Goal: Information Seeking & Learning: Learn about a topic

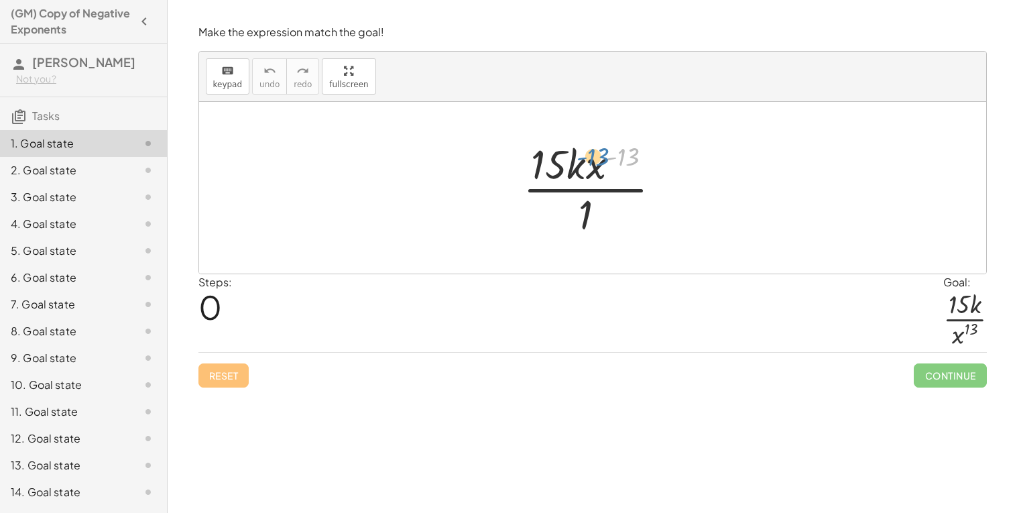
drag, startPoint x: 629, startPoint y: 153, endPoint x: 599, endPoint y: 154, distance: 30.2
click at [599, 154] on div at bounding box center [597, 187] width 163 height 103
drag, startPoint x: 599, startPoint y: 164, endPoint x: 588, endPoint y: 220, distance: 56.8
click at [588, 220] on div at bounding box center [597, 187] width 163 height 103
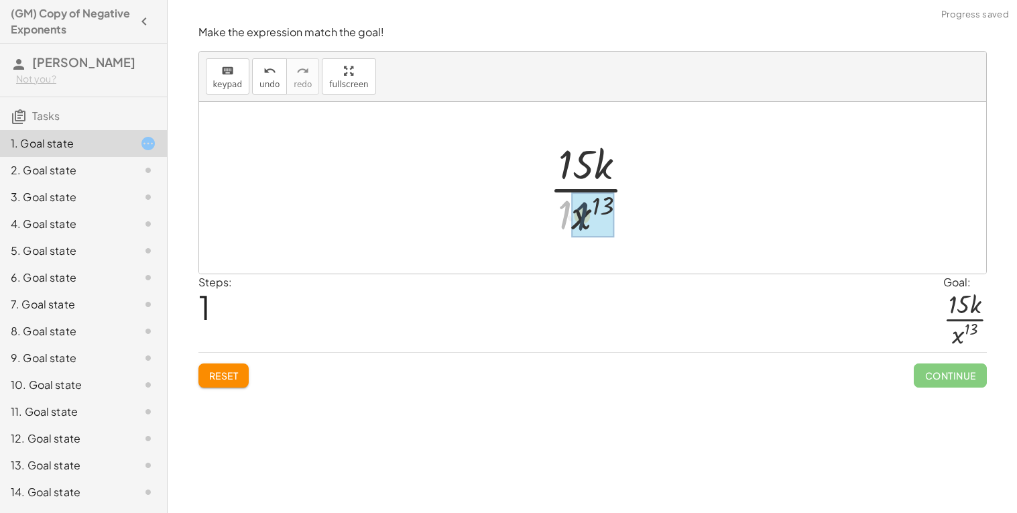
drag, startPoint x: 566, startPoint y: 217, endPoint x: 584, endPoint y: 218, distance: 18.8
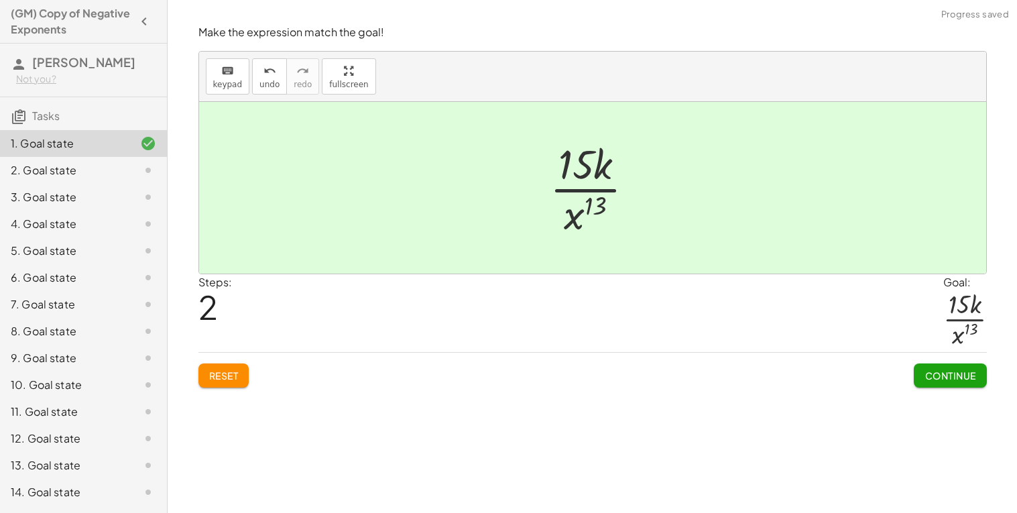
click at [951, 380] on span "Continue" at bounding box center [949, 375] width 51 height 12
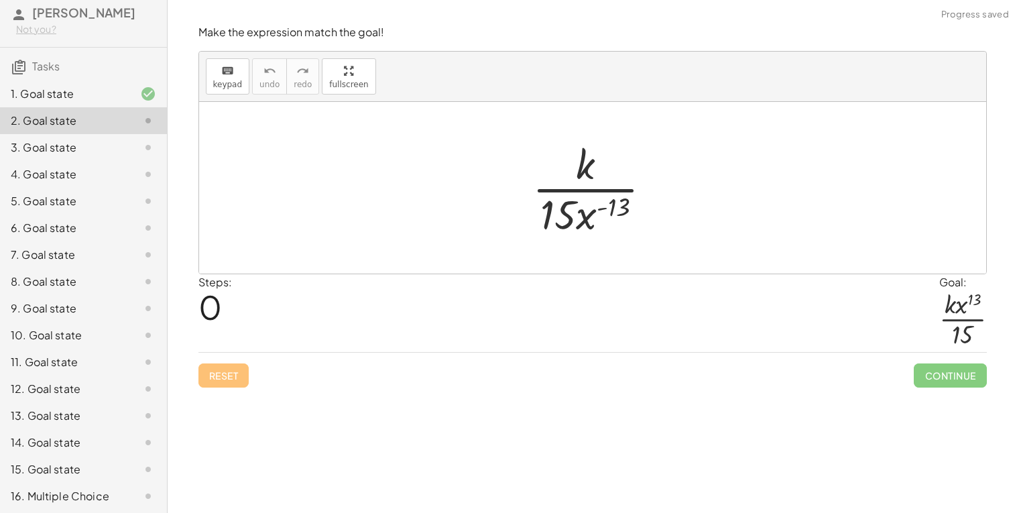
scroll to position [51, 0]
drag, startPoint x: 573, startPoint y: 214, endPoint x: 580, endPoint y: 212, distance: 7.6
click at [580, 212] on div at bounding box center [596, 187] width 143 height 103
drag, startPoint x: 592, startPoint y: 216, endPoint x: 598, endPoint y: 164, distance: 52.7
click at [598, 164] on div at bounding box center [596, 187] width 143 height 103
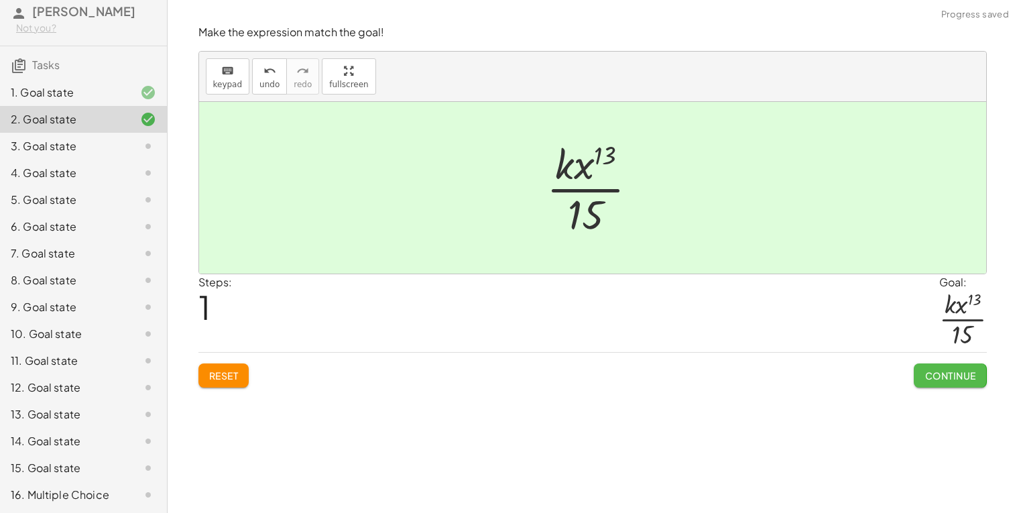
click at [940, 368] on button "Continue" at bounding box center [949, 375] width 72 height 24
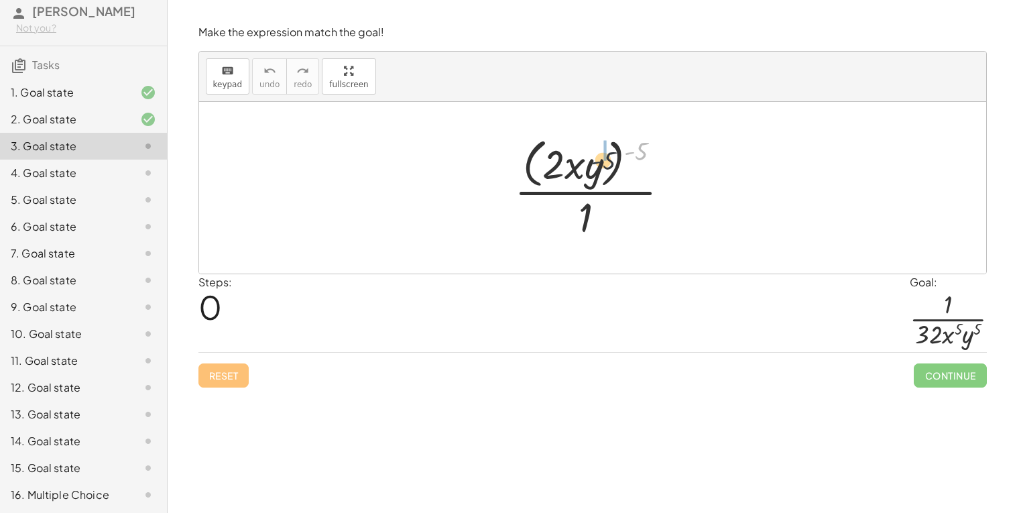
drag, startPoint x: 631, startPoint y: 154, endPoint x: 597, endPoint y: 166, distance: 36.0
click at [597, 166] on div at bounding box center [597, 187] width 180 height 109
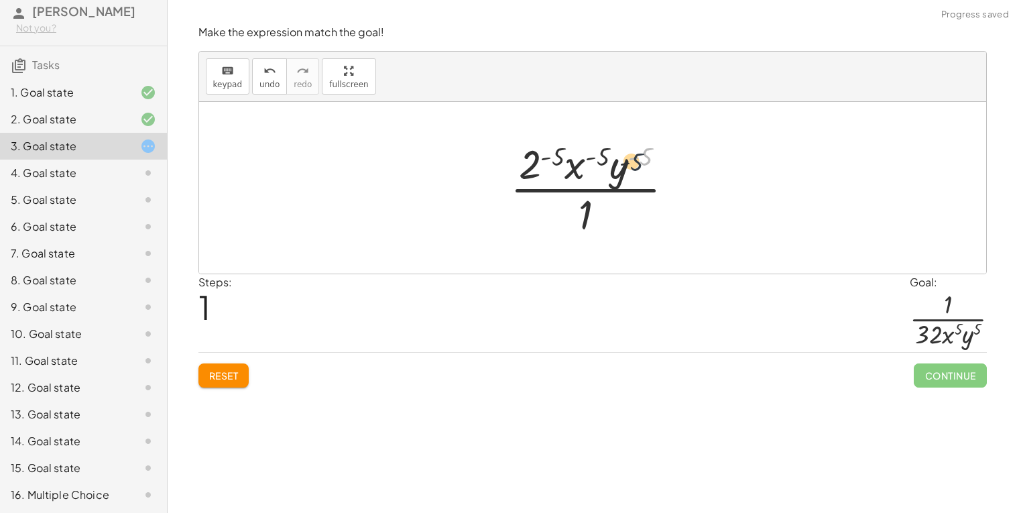
drag, startPoint x: 641, startPoint y: 158, endPoint x: 621, endPoint y: 168, distance: 21.9
click at [621, 168] on div at bounding box center [597, 187] width 188 height 103
drag, startPoint x: 597, startPoint y: 157, endPoint x: 642, endPoint y: 155, distance: 44.9
click at [642, 155] on div at bounding box center [597, 187] width 188 height 103
drag, startPoint x: 584, startPoint y: 205, endPoint x: 589, endPoint y: 170, distance: 35.3
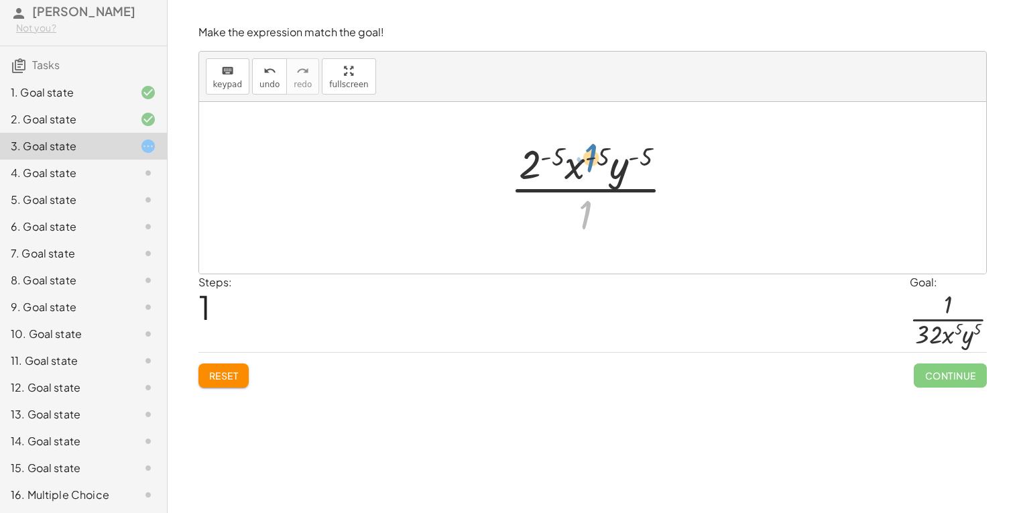
click at [589, 170] on div at bounding box center [597, 187] width 188 height 103
drag, startPoint x: 583, startPoint y: 219, endPoint x: 568, endPoint y: 148, distance: 72.6
click at [568, 148] on div at bounding box center [597, 187] width 188 height 103
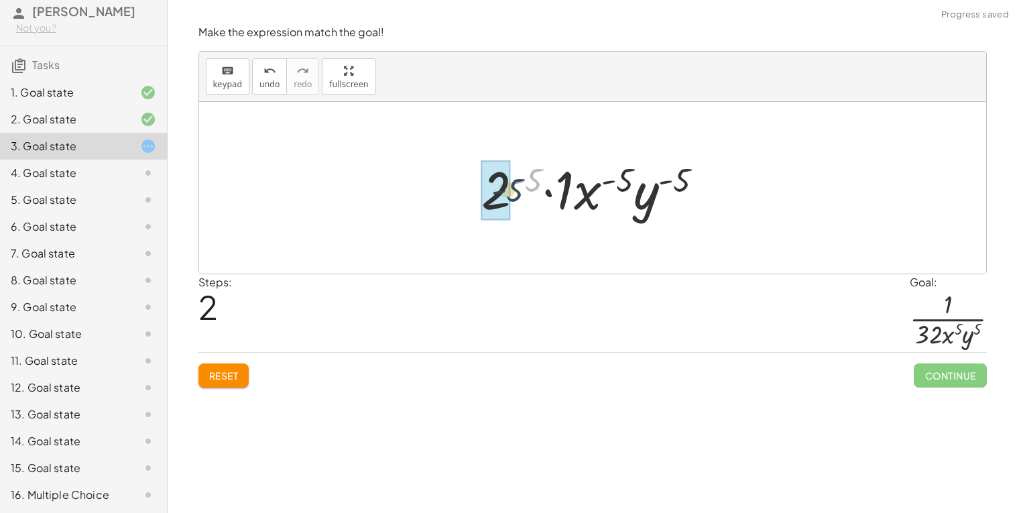
drag, startPoint x: 541, startPoint y: 180, endPoint x: 521, endPoint y: 190, distance: 23.1
click at [521, 190] on div at bounding box center [597, 187] width 247 height 69
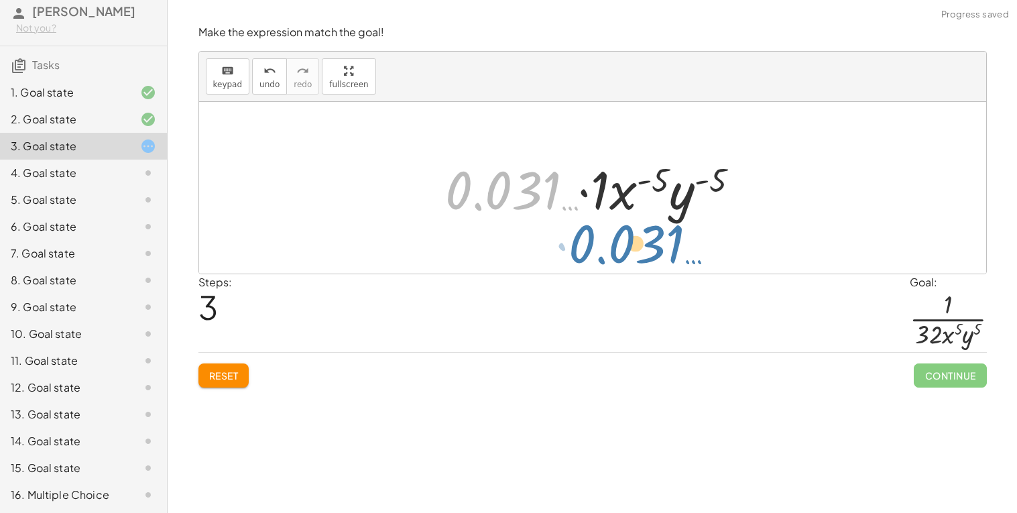
drag, startPoint x: 487, startPoint y: 193, endPoint x: 615, endPoint y: 249, distance: 139.6
click at [615, 249] on div "· ( · 2 · x · y ) ( - 5 ) · 1 · 2 ( - 5 ) · x ( - 5 ) · y ( - 5 ) · 1 · 2 ( - 5…" at bounding box center [592, 188] width 787 height 172
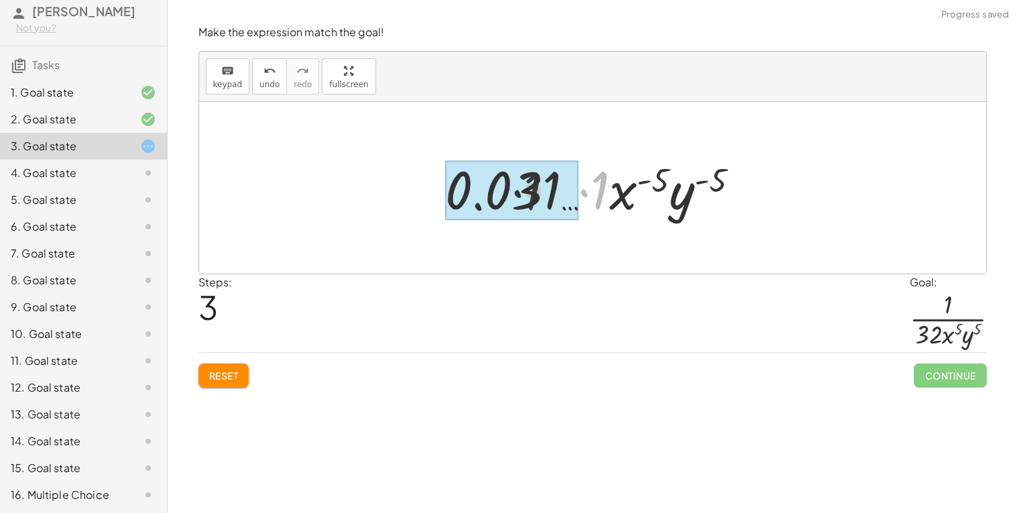
drag, startPoint x: 602, startPoint y: 184, endPoint x: 493, endPoint y: 181, distance: 109.3
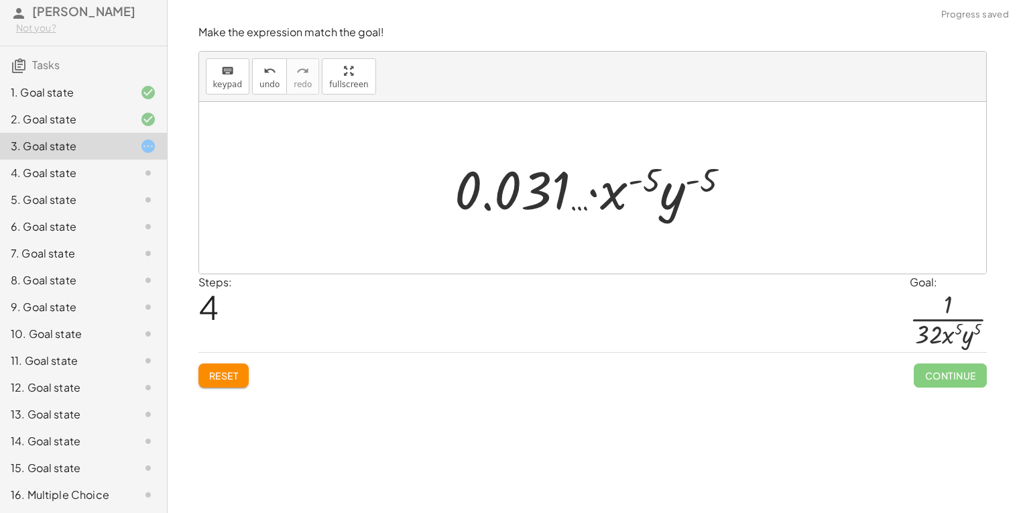
click at [231, 391] on div "Make the expression match the goal! keyboard keypad undo undo redo redo fullscr…" at bounding box center [592, 206] width 804 height 379
click at [231, 389] on div "Make the expression match the goal! keyboard keypad undo undo redo redo fullscr…" at bounding box center [592, 206] width 804 height 379
click at [233, 386] on button "Reset" at bounding box center [223, 375] width 51 height 24
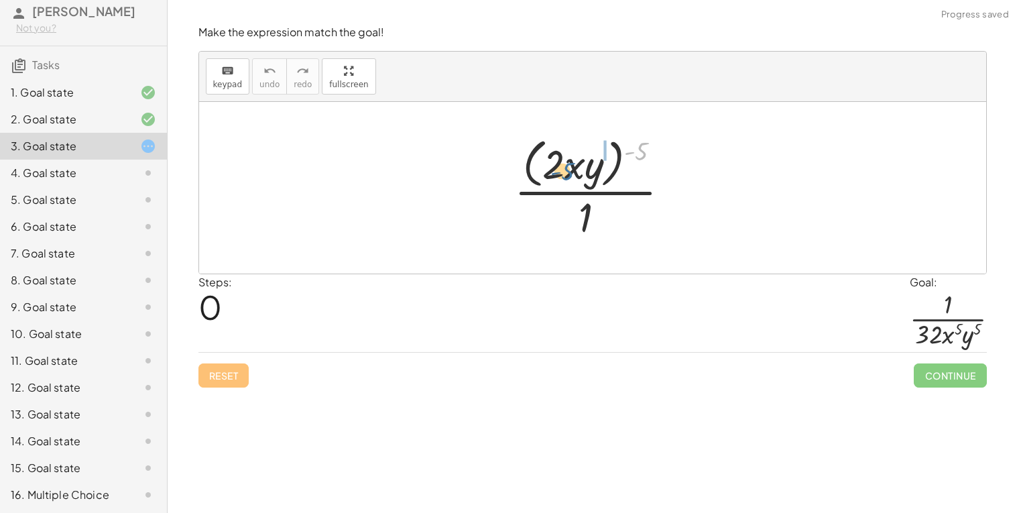
drag, startPoint x: 649, startPoint y: 149, endPoint x: 576, endPoint y: 169, distance: 75.8
click at [576, 169] on div at bounding box center [597, 187] width 180 height 109
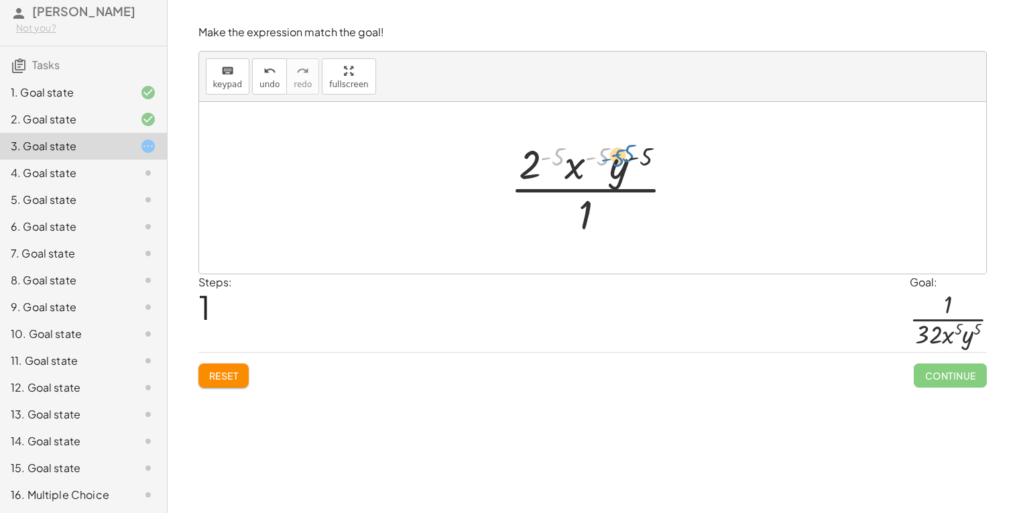
drag, startPoint x: 556, startPoint y: 157, endPoint x: 607, endPoint y: 160, distance: 51.6
click at [607, 160] on div at bounding box center [597, 187] width 188 height 103
drag, startPoint x: 560, startPoint y: 157, endPoint x: 537, endPoint y: 166, distance: 24.4
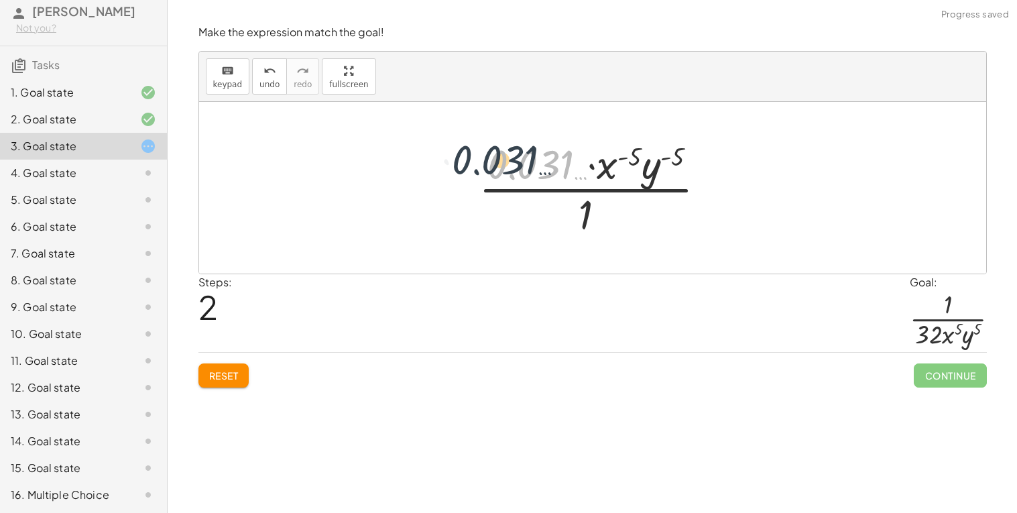
drag, startPoint x: 570, startPoint y: 176, endPoint x: 532, endPoint y: 172, distance: 37.7
click at [532, 172] on div at bounding box center [597, 187] width 251 height 103
drag, startPoint x: 624, startPoint y: 156, endPoint x: 521, endPoint y: 164, distance: 103.5
click at [521, 164] on div at bounding box center [597, 187] width 251 height 103
click at [242, 375] on button "Reset" at bounding box center [223, 375] width 51 height 24
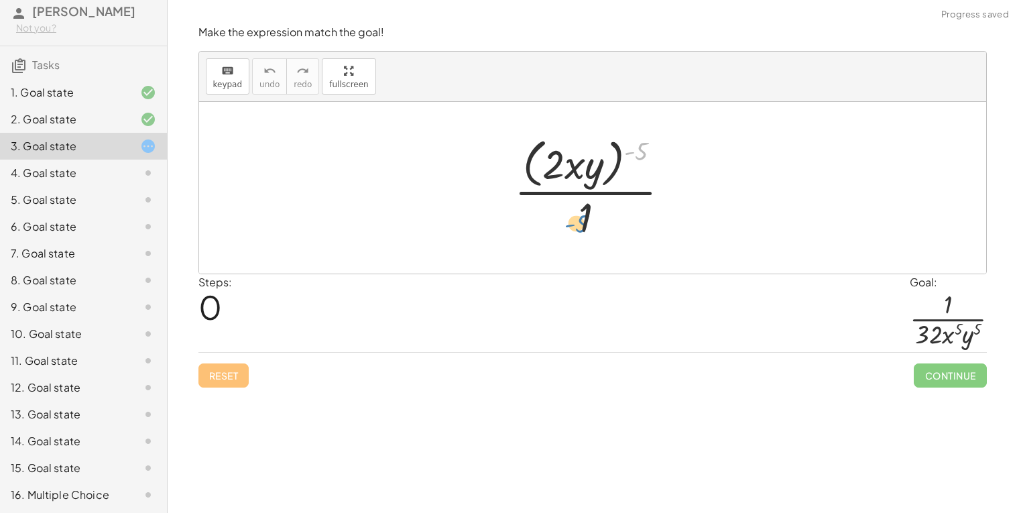
drag, startPoint x: 639, startPoint y: 153, endPoint x: 580, endPoint y: 225, distance: 93.8
click at [580, 225] on div at bounding box center [597, 187] width 180 height 109
drag, startPoint x: 639, startPoint y: 148, endPoint x: 613, endPoint y: 155, distance: 27.6
click at [613, 155] on div at bounding box center [597, 187] width 180 height 109
drag, startPoint x: 585, startPoint y: 220, endPoint x: 662, endPoint y: 164, distance: 95.4
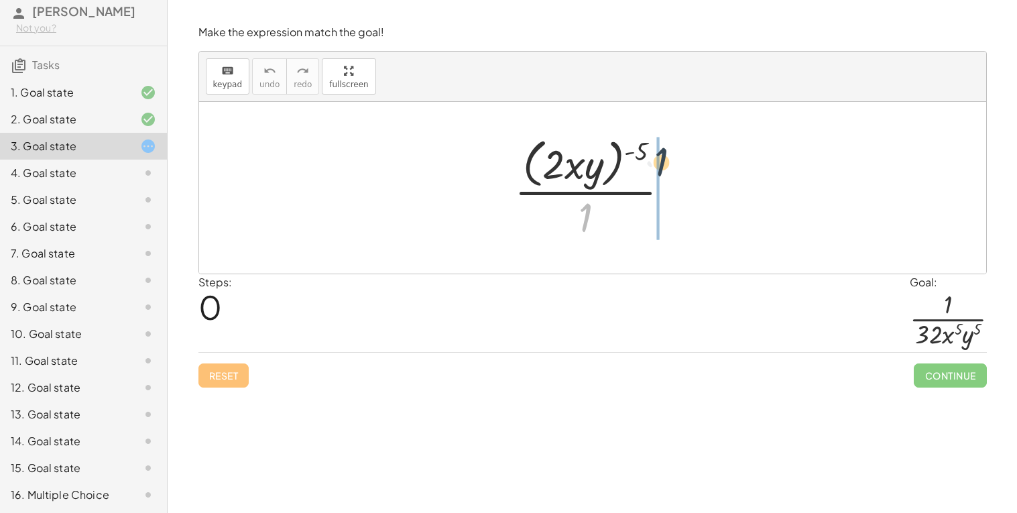
click at [662, 164] on div at bounding box center [597, 187] width 180 height 109
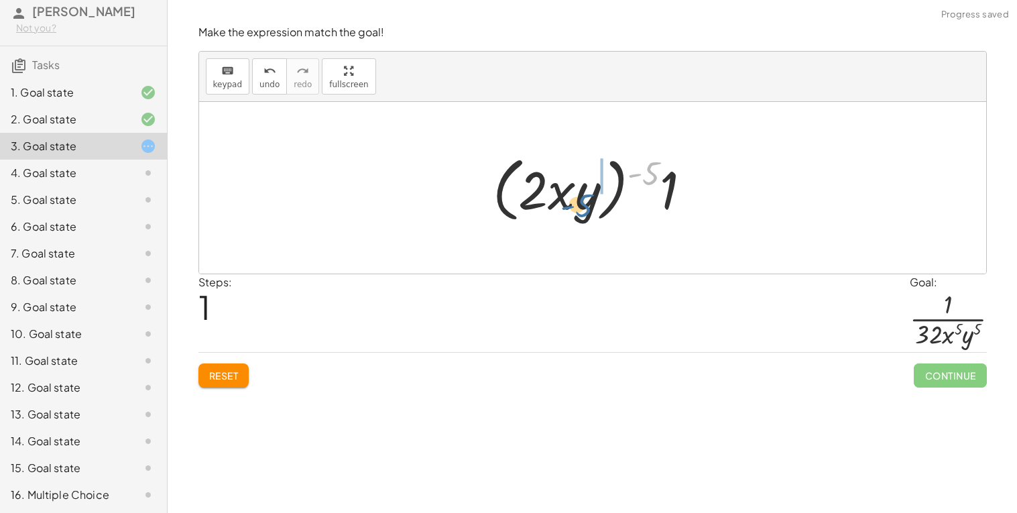
drag, startPoint x: 657, startPoint y: 166, endPoint x: 590, endPoint y: 198, distance: 74.3
click at [590, 198] on div at bounding box center [597, 187] width 222 height 77
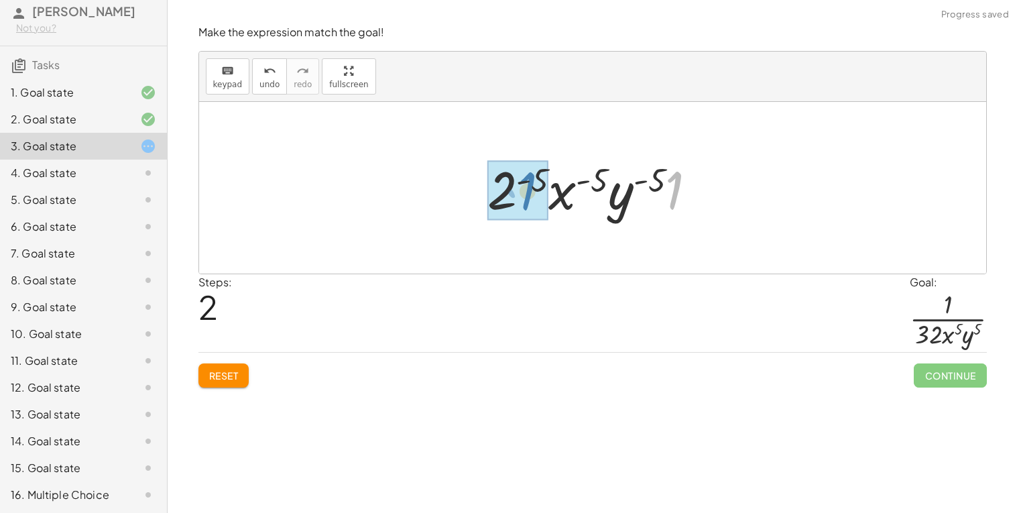
drag, startPoint x: 667, startPoint y: 176, endPoint x: 519, endPoint y: 177, distance: 147.4
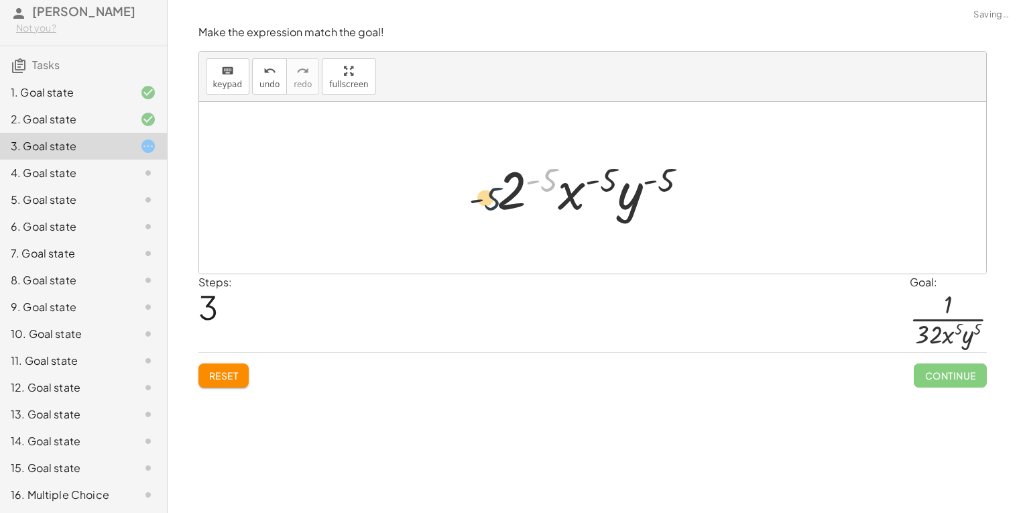
drag, startPoint x: 554, startPoint y: 173, endPoint x: 496, endPoint y: 192, distance: 61.5
click at [496, 192] on div at bounding box center [597, 187] width 215 height 69
drag, startPoint x: 613, startPoint y: 168, endPoint x: 570, endPoint y: 190, distance: 47.7
click at [570, 190] on div at bounding box center [597, 187] width 215 height 69
drag, startPoint x: 556, startPoint y: 174, endPoint x: 524, endPoint y: 197, distance: 39.3
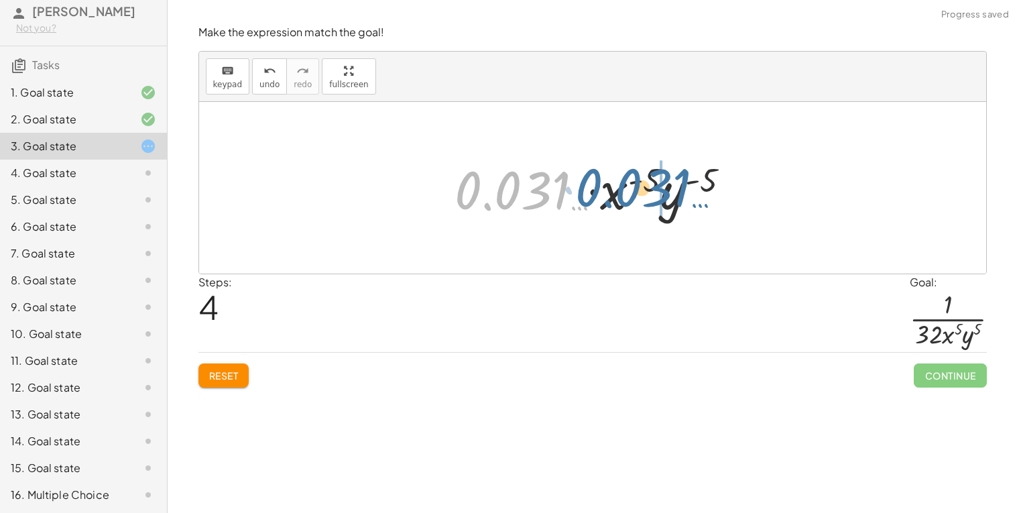
drag, startPoint x: 496, startPoint y: 190, endPoint x: 625, endPoint y: 188, distance: 129.3
click at [625, 188] on div at bounding box center [598, 187] width 300 height 69
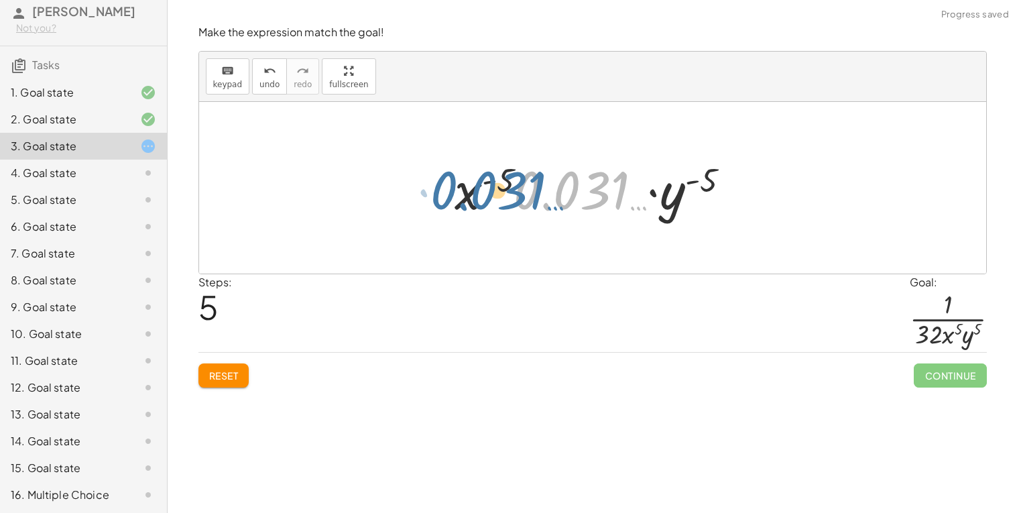
drag, startPoint x: 570, startPoint y: 186, endPoint x: 482, endPoint y: 182, distance: 87.9
click at [482, 182] on div at bounding box center [598, 187] width 300 height 69
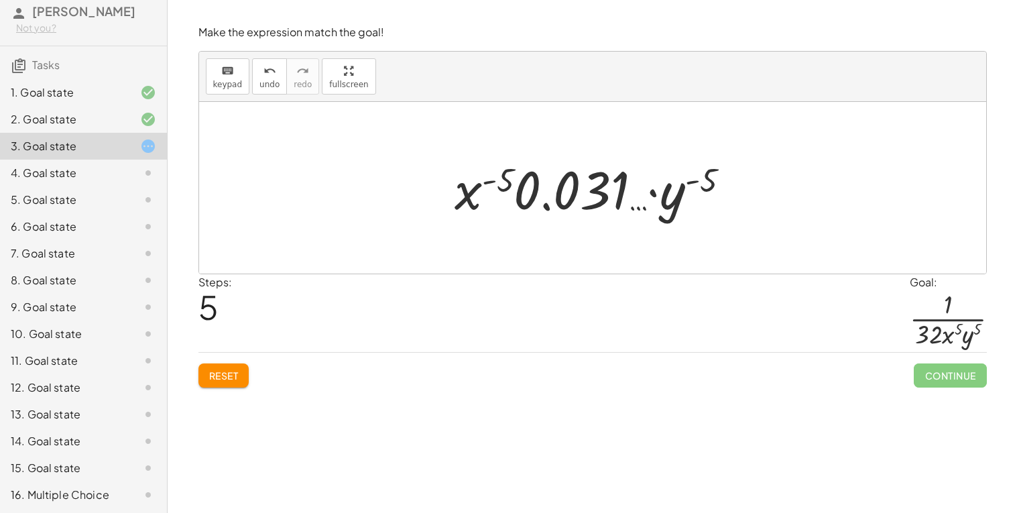
click at [230, 371] on span "Reset" at bounding box center [223, 375] width 29 height 12
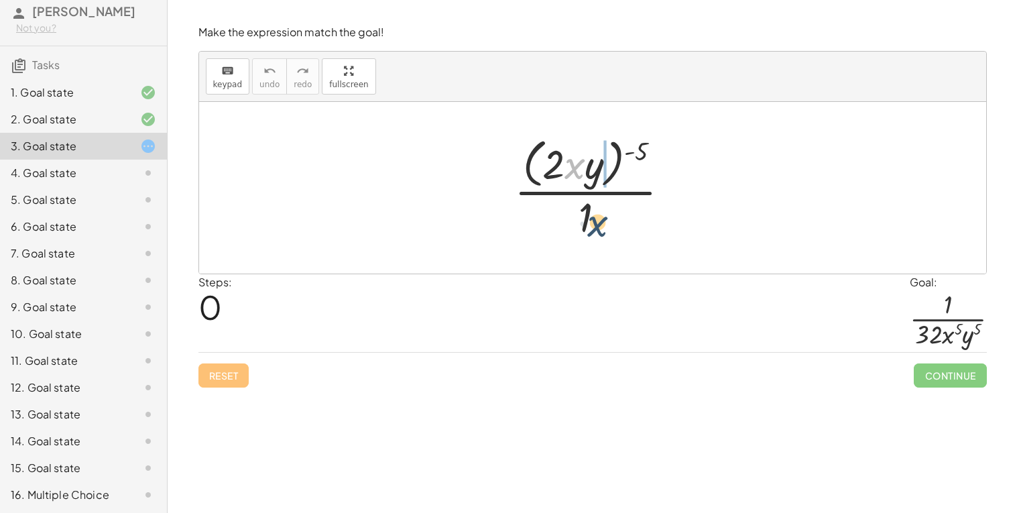
drag, startPoint x: 581, startPoint y: 170, endPoint x: 611, endPoint y: 237, distance: 72.6
click at [611, 237] on div at bounding box center [597, 187] width 180 height 109
drag, startPoint x: 546, startPoint y: 166, endPoint x: 603, endPoint y: 220, distance: 79.6
click at [603, 220] on div at bounding box center [597, 187] width 180 height 109
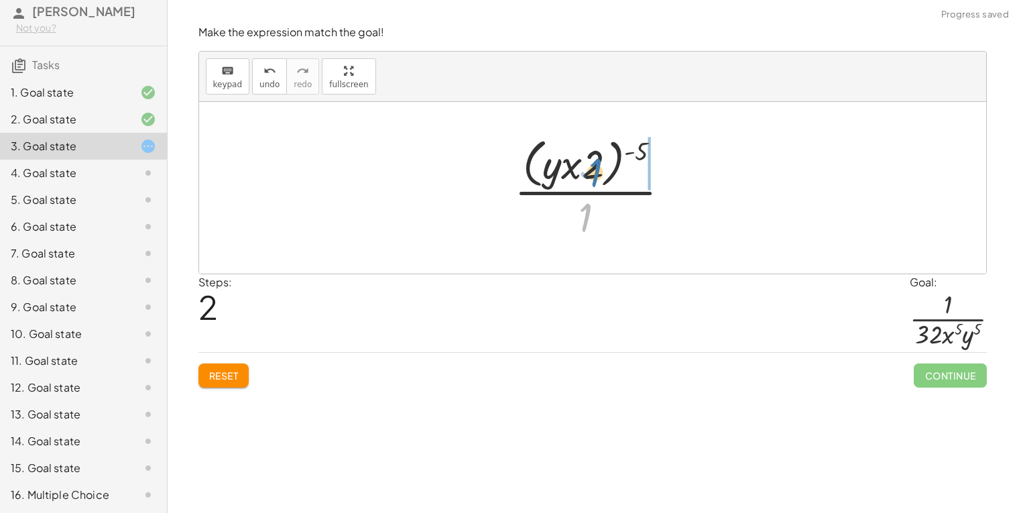
drag, startPoint x: 587, startPoint y: 216, endPoint x: 597, endPoint y: 169, distance: 48.0
click at [597, 169] on div at bounding box center [597, 187] width 180 height 109
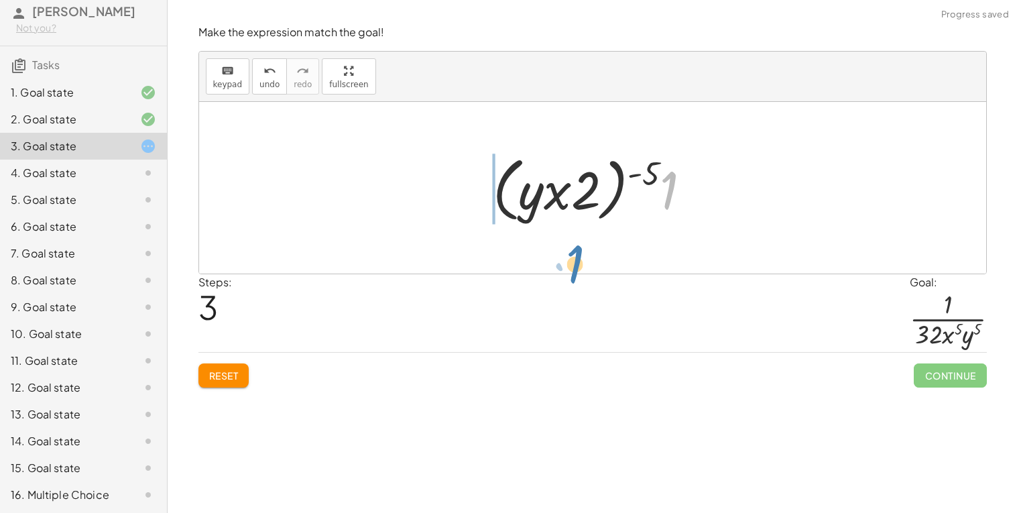
drag, startPoint x: 667, startPoint y: 199, endPoint x: 573, endPoint y: 273, distance: 119.3
click at [573, 273] on div "· ( · 2 · x · y ) ( - 5 ) · 1 · ( · 2 · y · x ) ( - 5 ) · 1 · ( · y · x · 2 ) (…" at bounding box center [592, 188] width 787 height 172
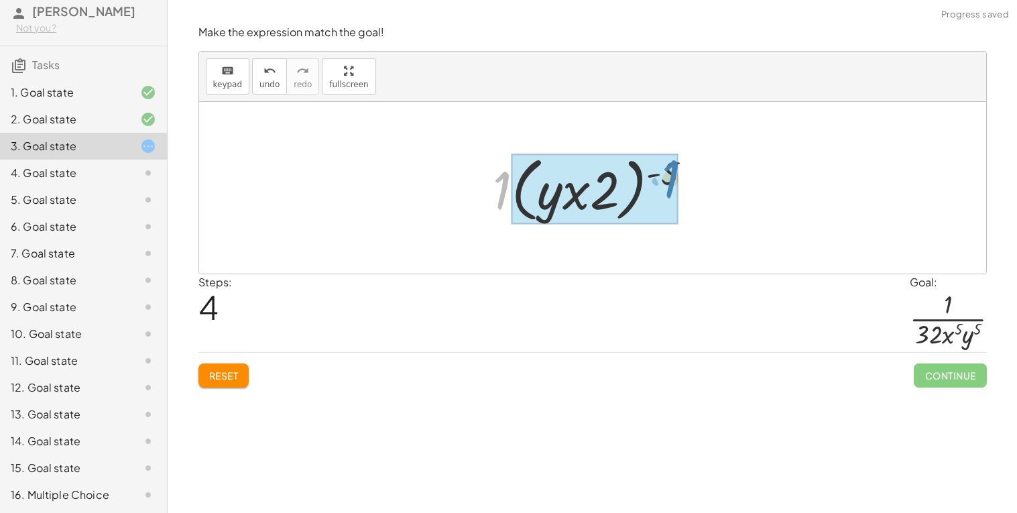
drag, startPoint x: 504, startPoint y: 191, endPoint x: 672, endPoint y: 178, distance: 168.0
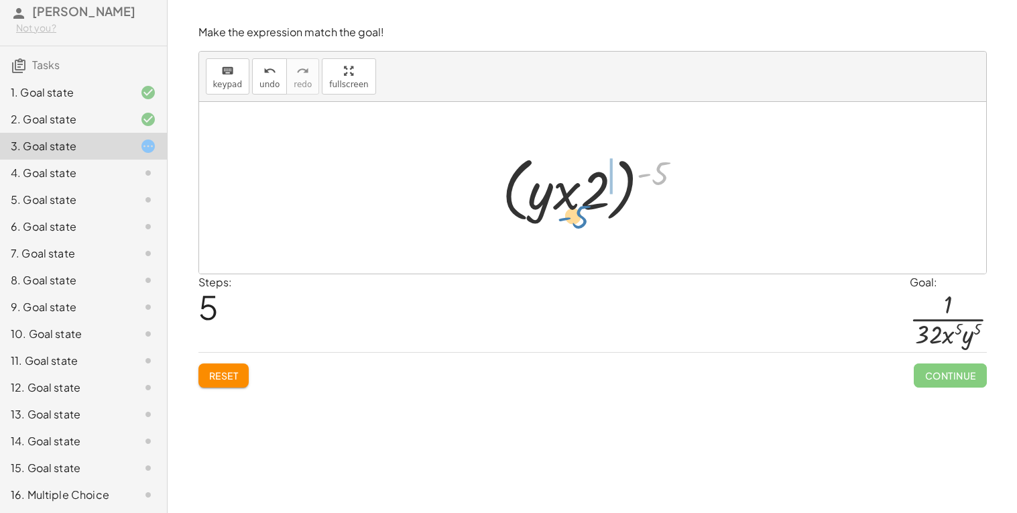
drag, startPoint x: 655, startPoint y: 178, endPoint x: 570, endPoint y: 220, distance: 94.4
click at [570, 220] on div at bounding box center [597, 187] width 204 height 77
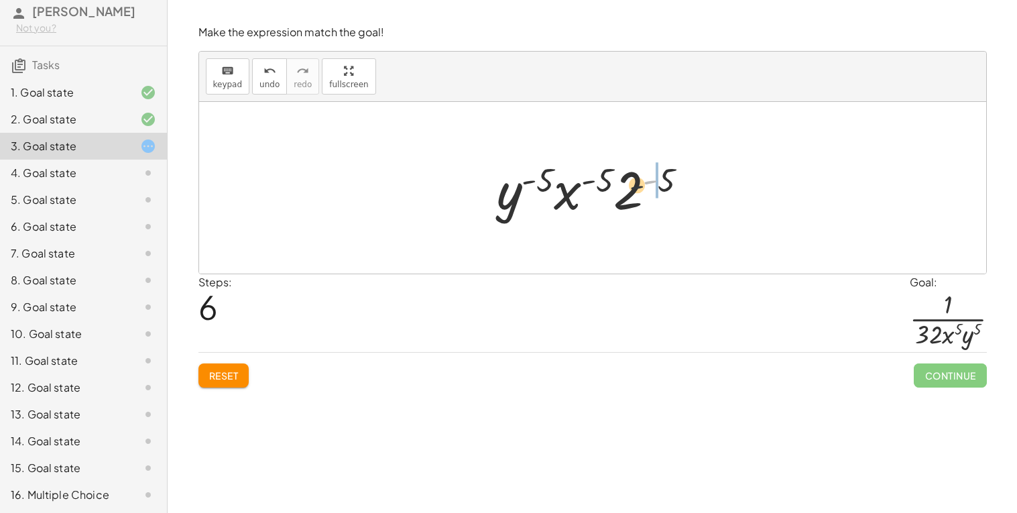
drag, startPoint x: 653, startPoint y: 182, endPoint x: 637, endPoint y: 189, distance: 18.0
click at [637, 189] on div at bounding box center [597, 187] width 215 height 69
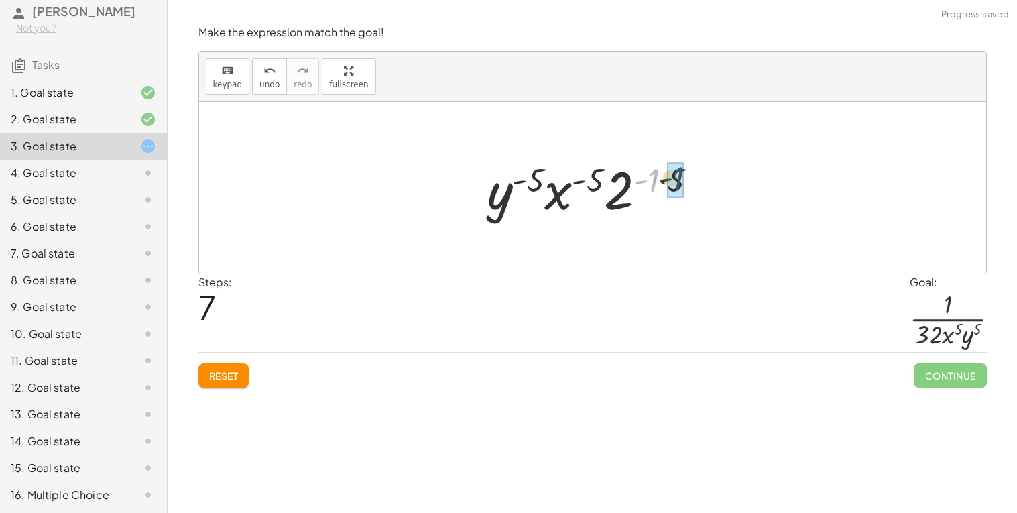
drag, startPoint x: 651, startPoint y: 186, endPoint x: 674, endPoint y: 183, distance: 22.3
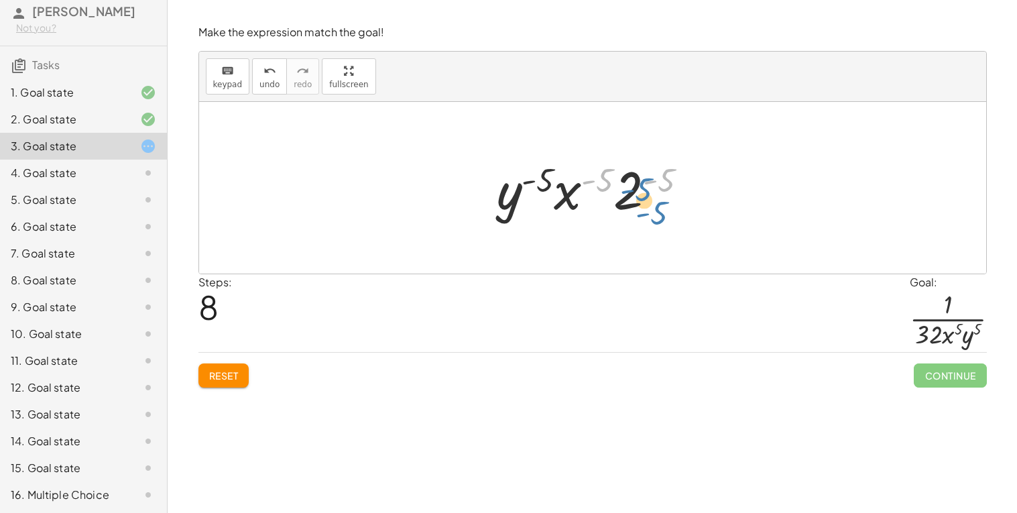
drag, startPoint x: 649, startPoint y: 190, endPoint x: 639, endPoint y: 208, distance: 20.1
click at [639, 208] on div at bounding box center [597, 187] width 215 height 69
drag, startPoint x: 649, startPoint y: 184, endPoint x: 628, endPoint y: 196, distance: 24.0
click at [628, 196] on div at bounding box center [597, 187] width 215 height 69
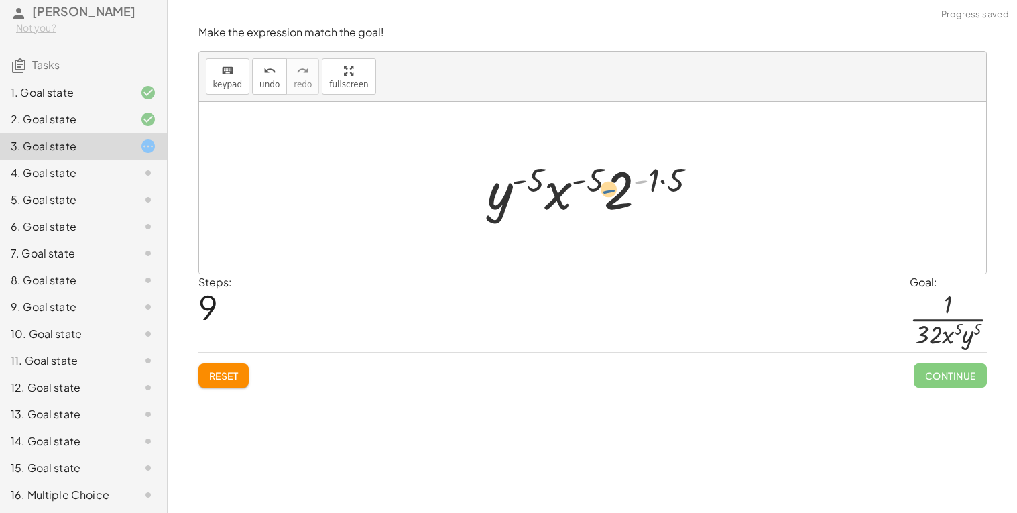
drag, startPoint x: 643, startPoint y: 184, endPoint x: 609, endPoint y: 193, distance: 34.8
click at [609, 193] on div at bounding box center [598, 187] width 234 height 69
drag, startPoint x: 651, startPoint y: 182, endPoint x: 607, endPoint y: 195, distance: 45.6
click at [607, 195] on div at bounding box center [598, 187] width 234 height 69
drag, startPoint x: 683, startPoint y: 178, endPoint x: 633, endPoint y: 184, distance: 50.0
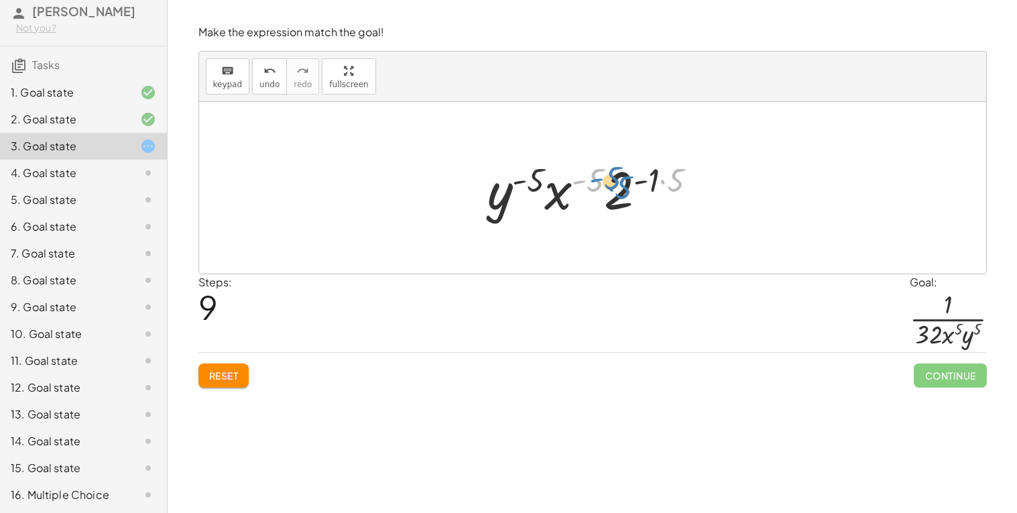
click at [633, 184] on div at bounding box center [598, 187] width 234 height 69
drag, startPoint x: 660, startPoint y: 182, endPoint x: 637, endPoint y: 192, distance: 25.5
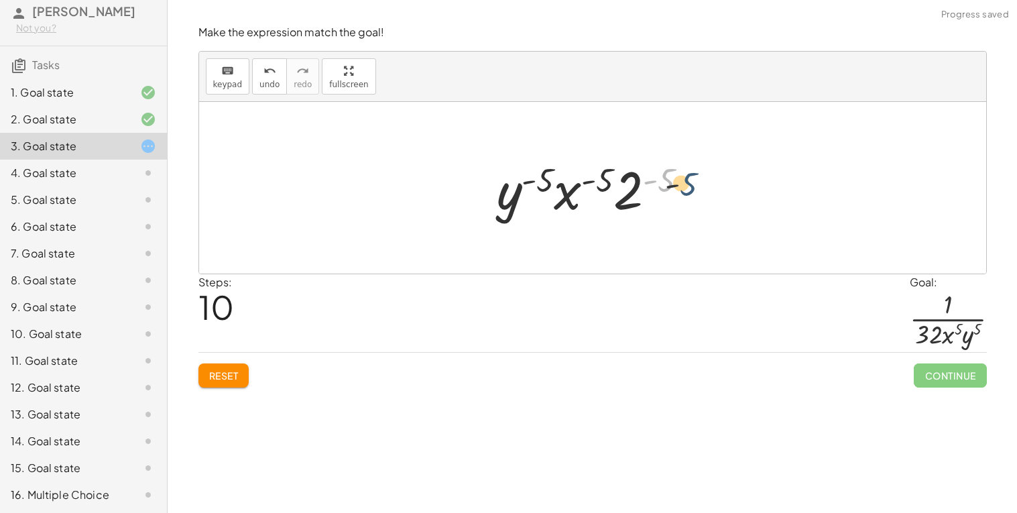
drag, startPoint x: 660, startPoint y: 182, endPoint x: 684, endPoint y: 186, distance: 24.5
click at [684, 186] on div at bounding box center [597, 187] width 215 height 69
drag, startPoint x: 652, startPoint y: 184, endPoint x: 523, endPoint y: 184, distance: 129.3
click at [523, 184] on div at bounding box center [597, 187] width 215 height 69
drag, startPoint x: 650, startPoint y: 182, endPoint x: 644, endPoint y: 215, distance: 33.4
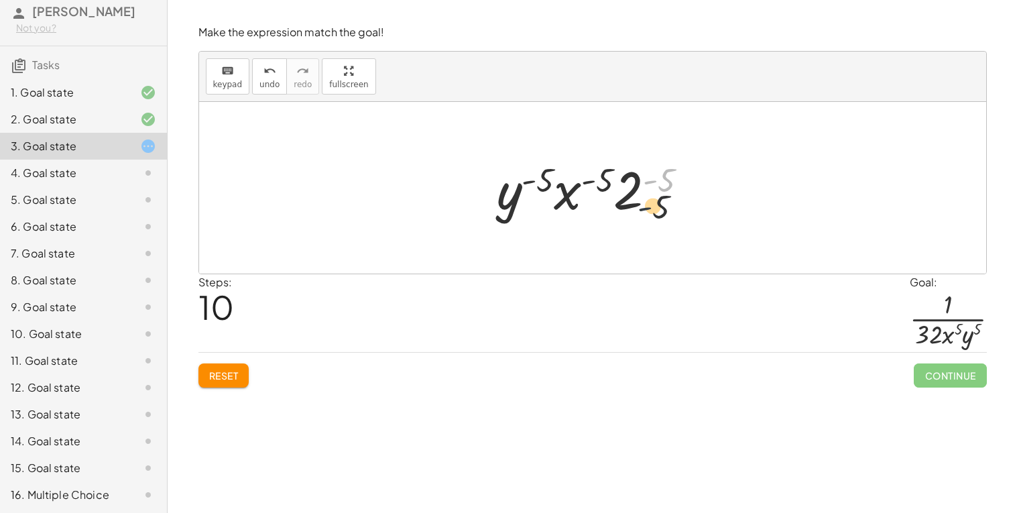
click at [644, 215] on div at bounding box center [597, 187] width 215 height 69
drag, startPoint x: 644, startPoint y: 183, endPoint x: 659, endPoint y: 195, distance: 19.6
click at [659, 195] on div at bounding box center [597, 187] width 215 height 69
drag, startPoint x: 651, startPoint y: 182, endPoint x: 623, endPoint y: 198, distance: 32.2
click at [623, 198] on div at bounding box center [597, 187] width 215 height 69
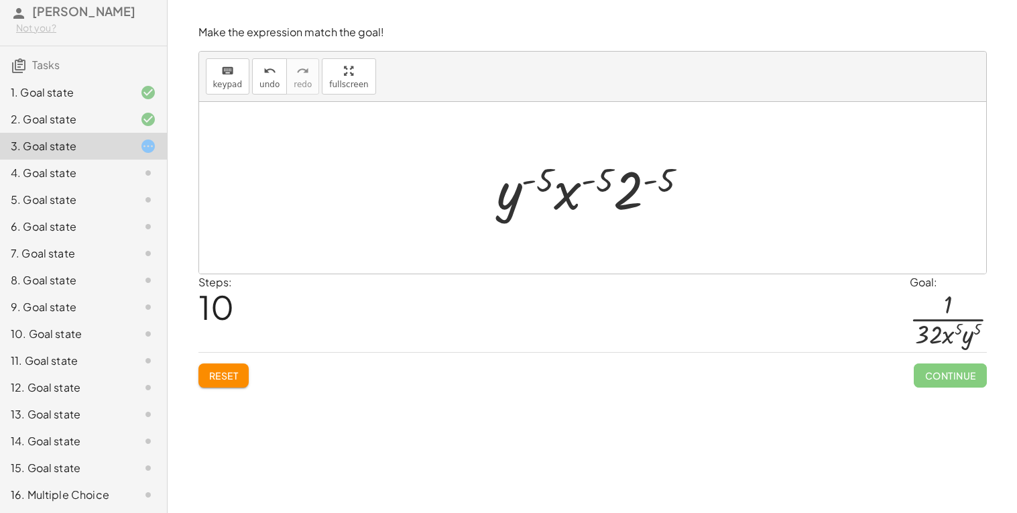
click at [227, 392] on div "Make the expression match the goal! keyboard keypad undo undo redo redo fullscr…" at bounding box center [592, 206] width 804 height 379
click at [216, 373] on span "Reset" at bounding box center [223, 375] width 29 height 12
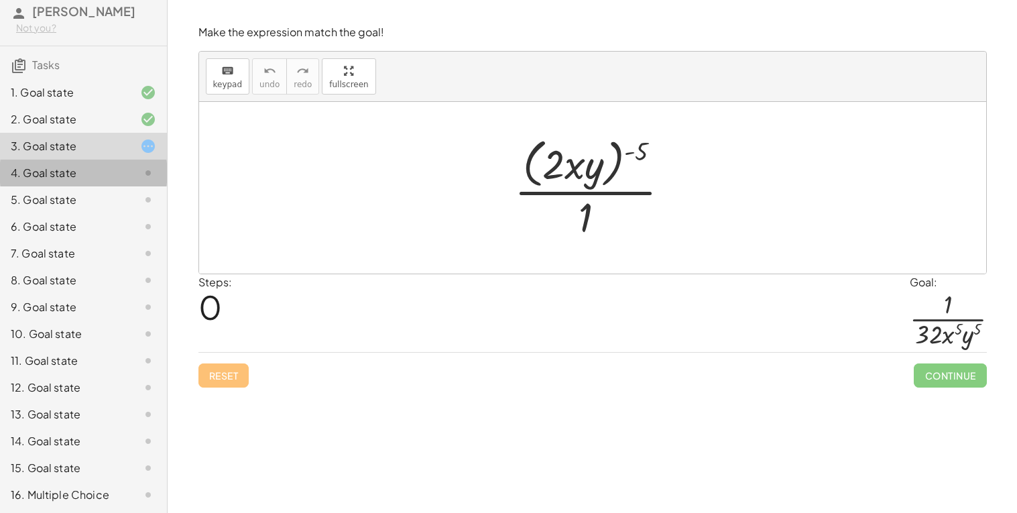
click at [131, 184] on div "4. Goal state" at bounding box center [83, 173] width 167 height 27
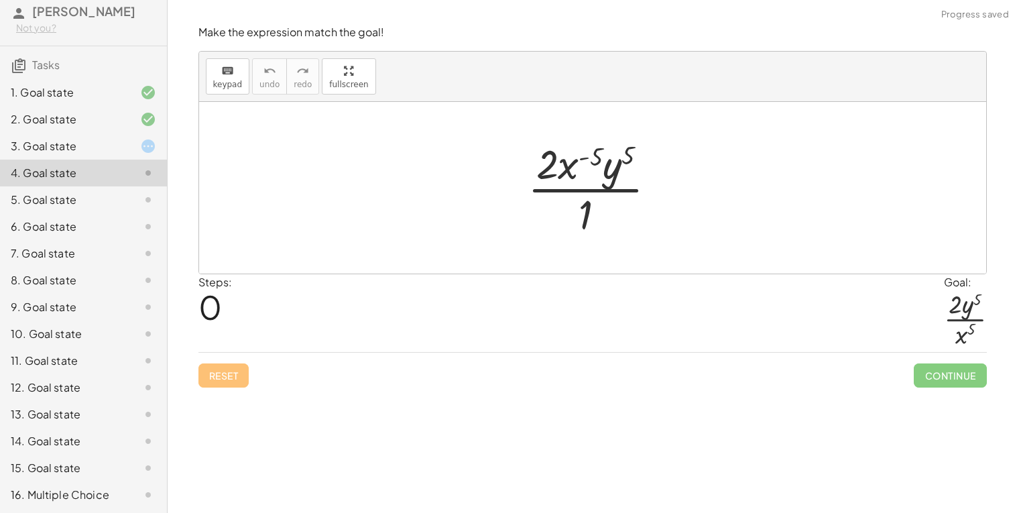
click at [127, 151] on div at bounding box center [138, 146] width 38 height 16
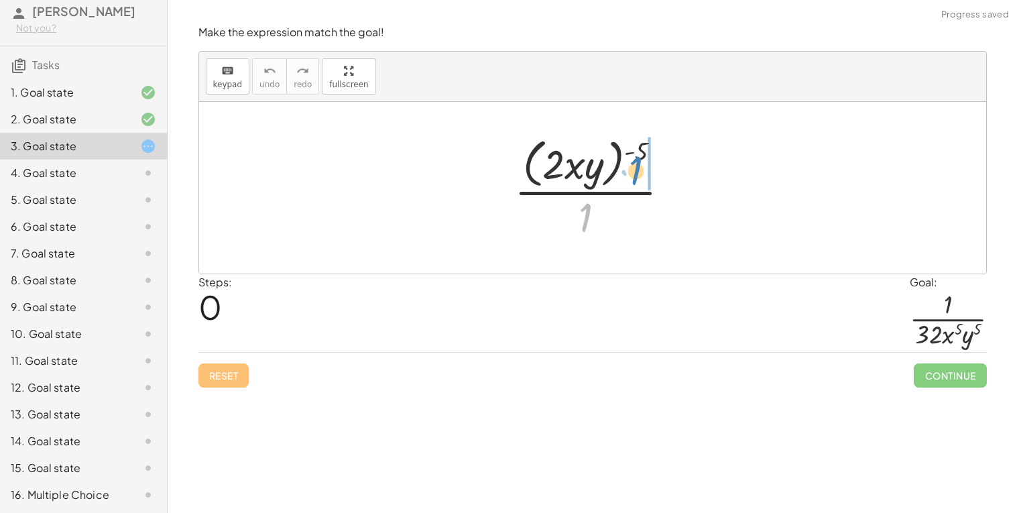
drag, startPoint x: 592, startPoint y: 217, endPoint x: 642, endPoint y: 175, distance: 65.1
click at [642, 175] on div at bounding box center [597, 187] width 180 height 109
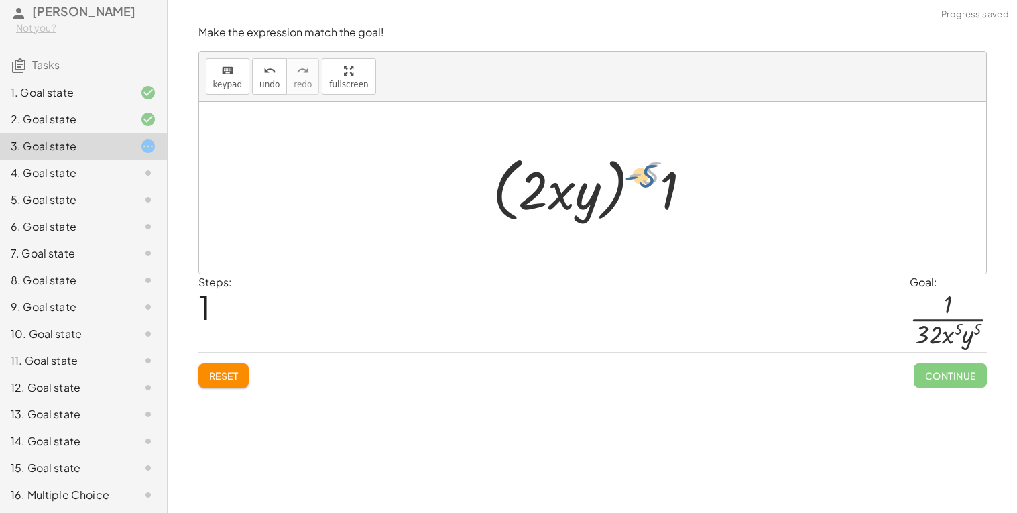
click at [631, 174] on div at bounding box center [597, 187] width 222 height 77
drag, startPoint x: 631, startPoint y: 178, endPoint x: 664, endPoint y: 194, distance: 36.9
click at [664, 194] on div at bounding box center [597, 187] width 222 height 77
drag, startPoint x: 636, startPoint y: 175, endPoint x: 632, endPoint y: 185, distance: 10.8
click at [632, 185] on div at bounding box center [597, 187] width 222 height 77
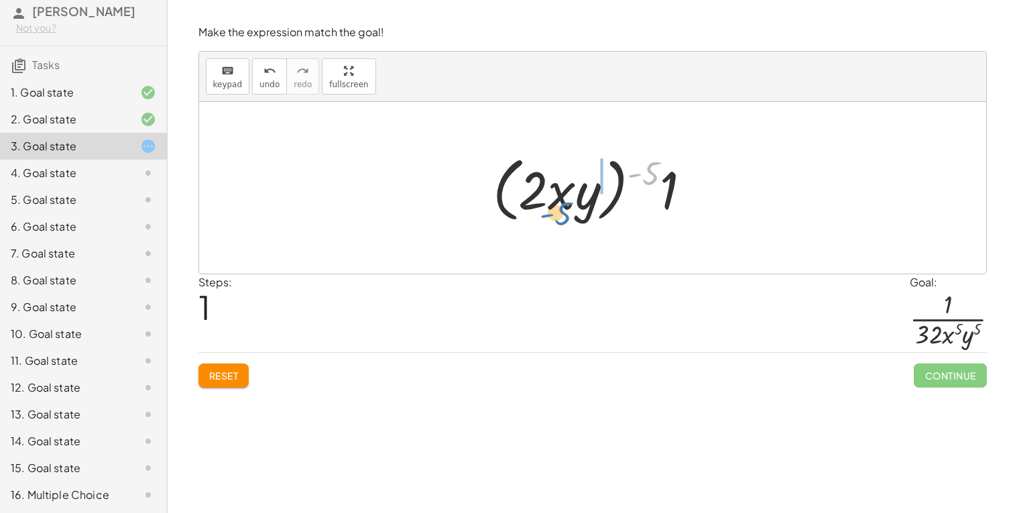
drag, startPoint x: 638, startPoint y: 176, endPoint x: 572, endPoint y: 210, distance: 74.0
click at [572, 210] on div at bounding box center [597, 187] width 222 height 77
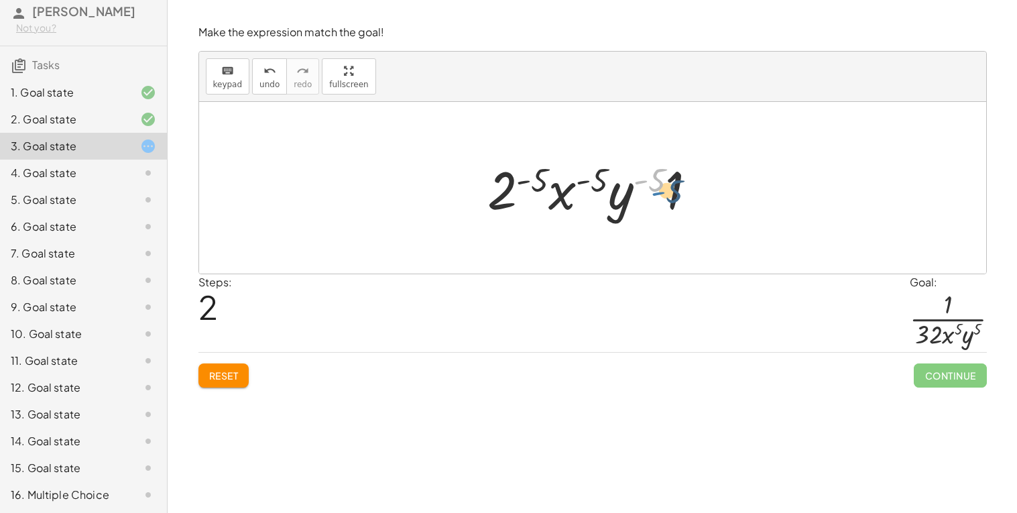
drag, startPoint x: 641, startPoint y: 181, endPoint x: 660, endPoint y: 191, distance: 21.9
click at [660, 191] on div at bounding box center [598, 187] width 234 height 69
drag, startPoint x: 641, startPoint y: 184, endPoint x: 650, endPoint y: 172, distance: 15.3
click at [650, 172] on div at bounding box center [598, 187] width 234 height 69
drag, startPoint x: 645, startPoint y: 181, endPoint x: 665, endPoint y: 188, distance: 21.2
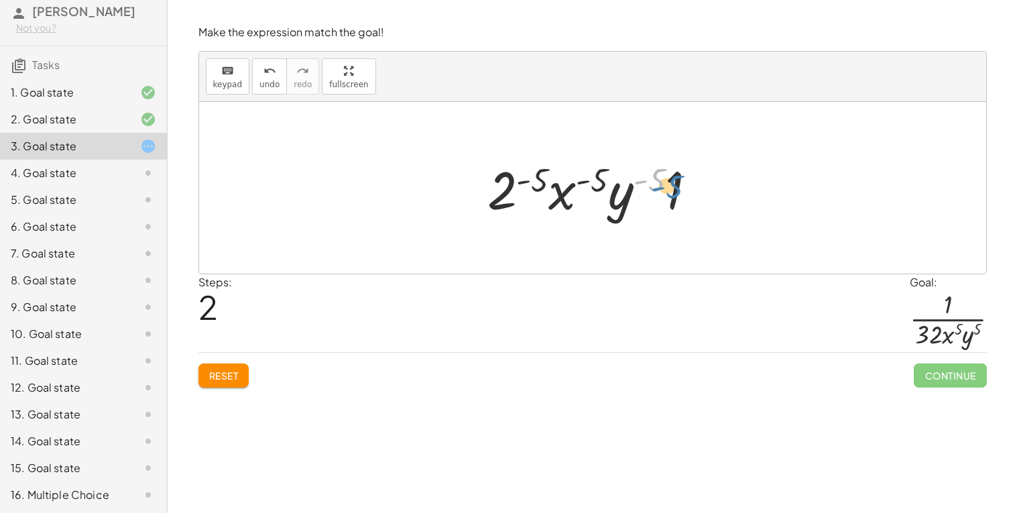
click at [665, 188] on div at bounding box center [598, 187] width 234 height 69
click at [637, 180] on div at bounding box center [598, 187] width 234 height 69
drag, startPoint x: 642, startPoint y: 184, endPoint x: 632, endPoint y: 197, distance: 16.8
click at [632, 197] on div at bounding box center [598, 187] width 234 height 69
drag, startPoint x: 642, startPoint y: 183, endPoint x: 635, endPoint y: 185, distance: 7.6
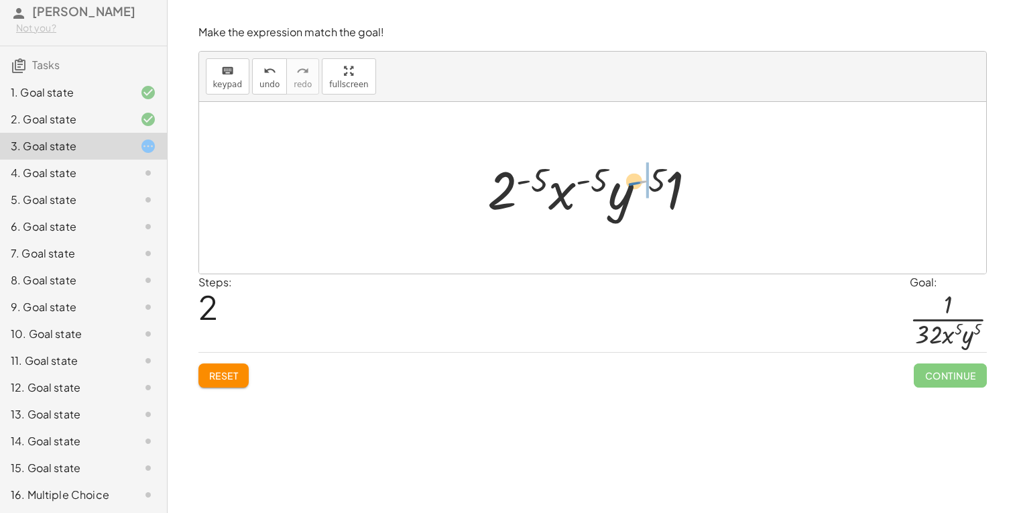
click at [635, 185] on div at bounding box center [598, 187] width 234 height 69
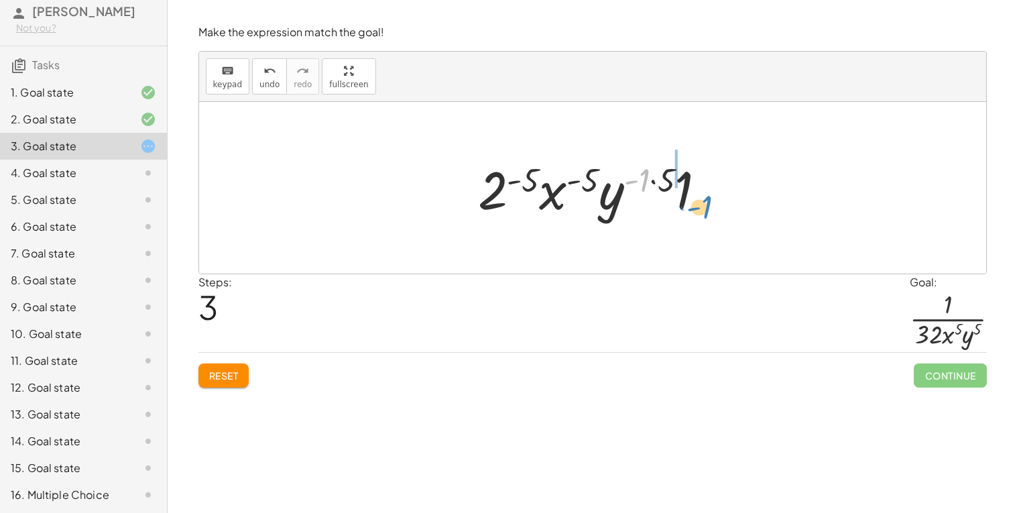
drag, startPoint x: 639, startPoint y: 185, endPoint x: 700, endPoint y: 210, distance: 65.5
click at [700, 210] on div at bounding box center [597, 187] width 253 height 69
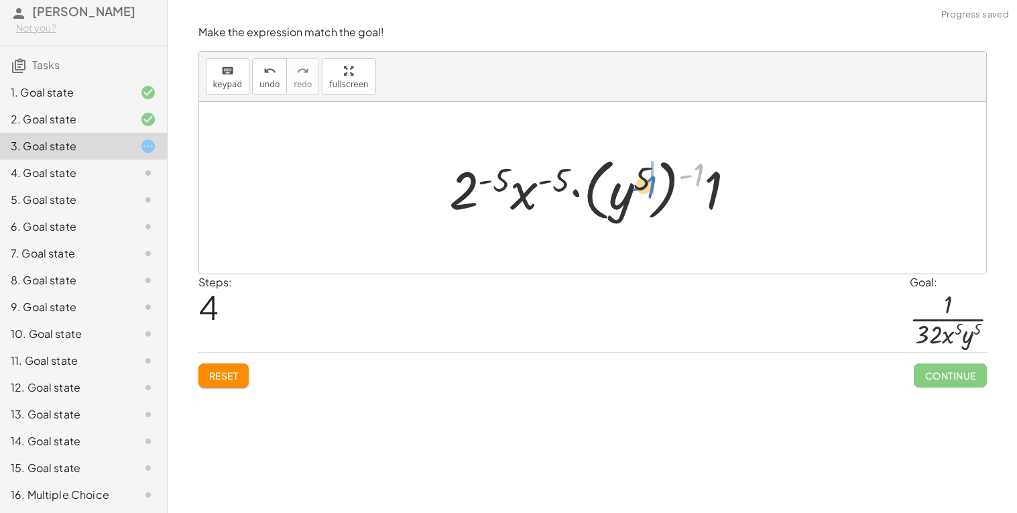
drag, startPoint x: 690, startPoint y: 183, endPoint x: 641, endPoint y: 195, distance: 49.7
click at [641, 195] on div at bounding box center [597, 188] width 310 height 74
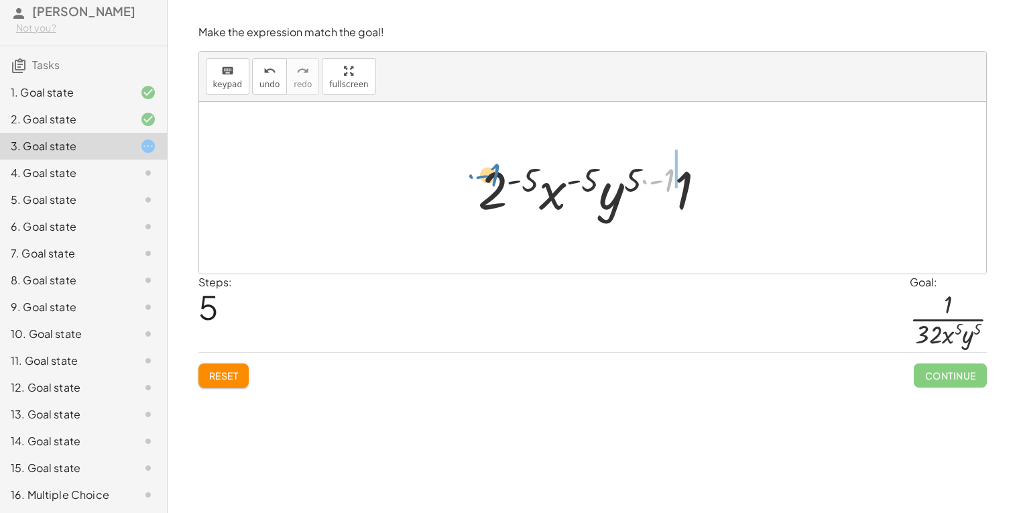
drag, startPoint x: 667, startPoint y: 180, endPoint x: 503, endPoint y: 174, distance: 163.6
click at [503, 174] on div at bounding box center [597, 187] width 253 height 69
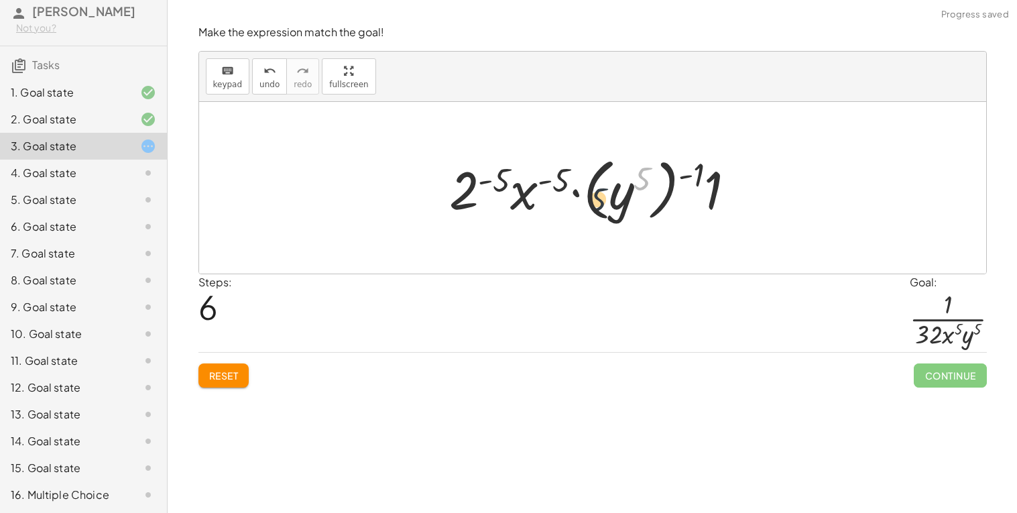
drag, startPoint x: 639, startPoint y: 192, endPoint x: 590, endPoint y: 215, distance: 54.3
click at [590, 215] on div at bounding box center [597, 188] width 310 height 74
drag, startPoint x: 554, startPoint y: 186, endPoint x: 574, endPoint y: 196, distance: 22.8
click at [574, 196] on div at bounding box center [597, 188] width 310 height 74
drag, startPoint x: 683, startPoint y: 176, endPoint x: 708, endPoint y: 187, distance: 27.6
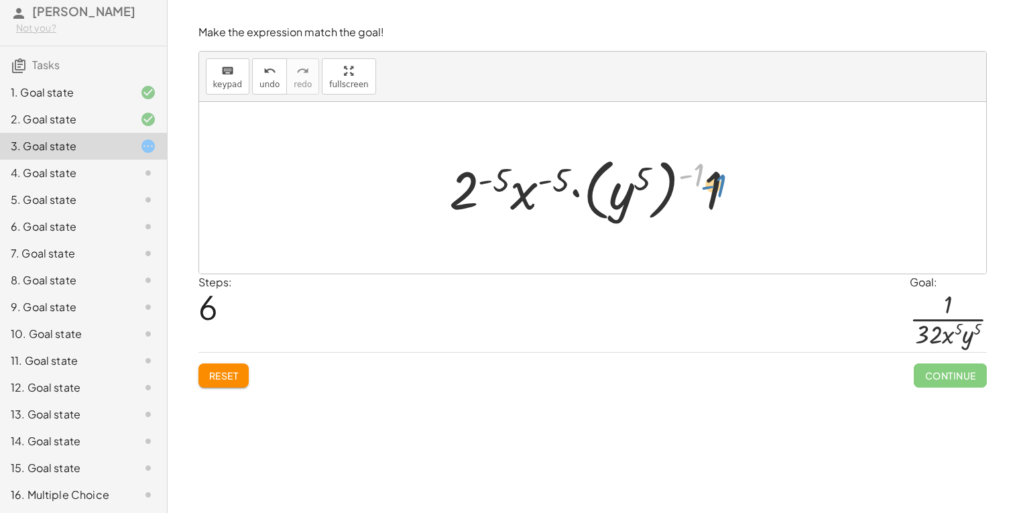
click at [708, 187] on div at bounding box center [597, 188] width 310 height 74
drag, startPoint x: 527, startPoint y: 199, endPoint x: 642, endPoint y: 204, distance: 114.7
click at [642, 204] on div at bounding box center [597, 188] width 310 height 74
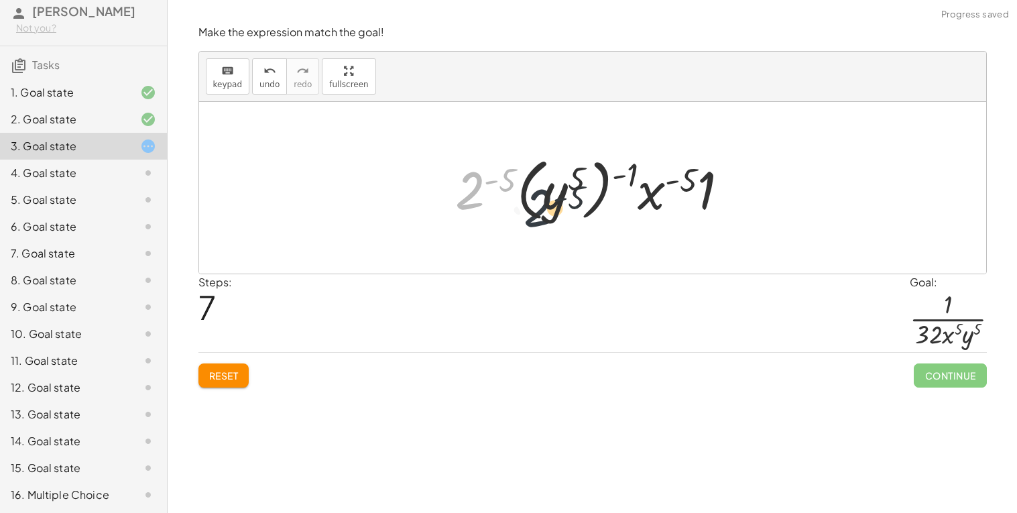
drag, startPoint x: 471, startPoint y: 189, endPoint x: 545, endPoint y: 200, distance: 74.6
click at [545, 200] on div at bounding box center [597, 188] width 298 height 74
drag, startPoint x: 682, startPoint y: 182, endPoint x: 619, endPoint y: 180, distance: 63.7
click at [619, 180] on div at bounding box center [597, 188] width 298 height 74
drag, startPoint x: 671, startPoint y: 184, endPoint x: 653, endPoint y: 190, distance: 18.9
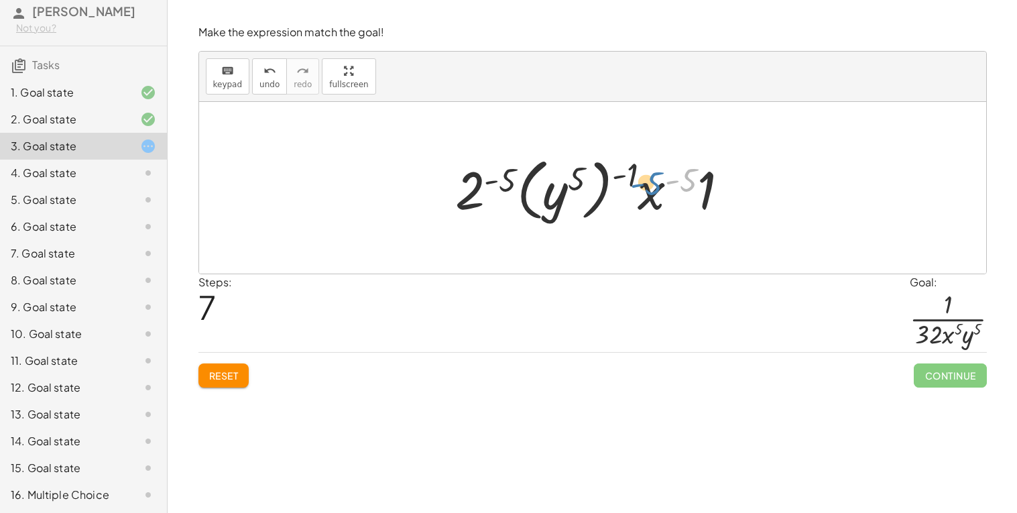
click at [653, 190] on div at bounding box center [597, 188] width 298 height 74
click at [672, 179] on div at bounding box center [597, 188] width 298 height 74
drag, startPoint x: 676, startPoint y: 181, endPoint x: 665, endPoint y: 181, distance: 10.7
click at [665, 181] on div at bounding box center [597, 188] width 298 height 74
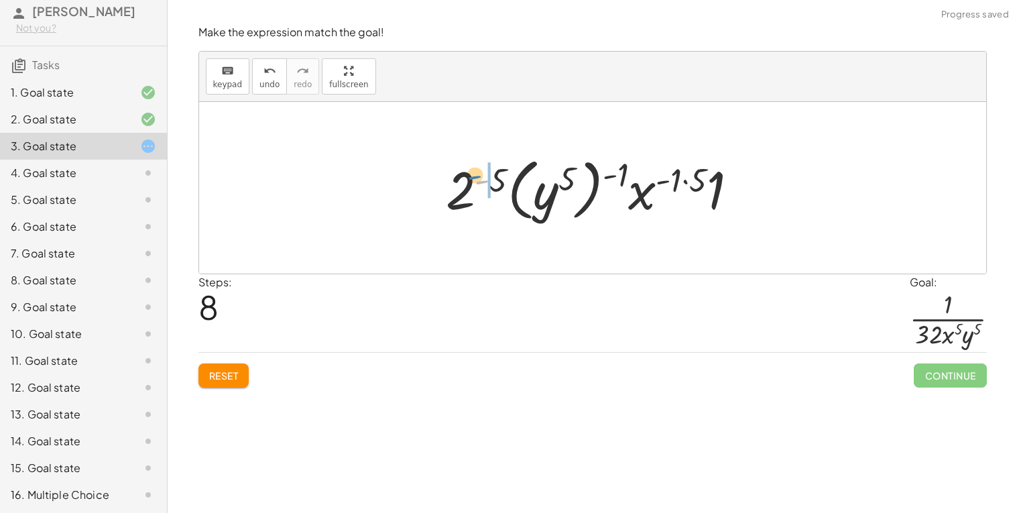
drag, startPoint x: 485, startPoint y: 184, endPoint x: 476, endPoint y: 178, distance: 10.6
click at [476, 178] on div at bounding box center [597, 188] width 316 height 74
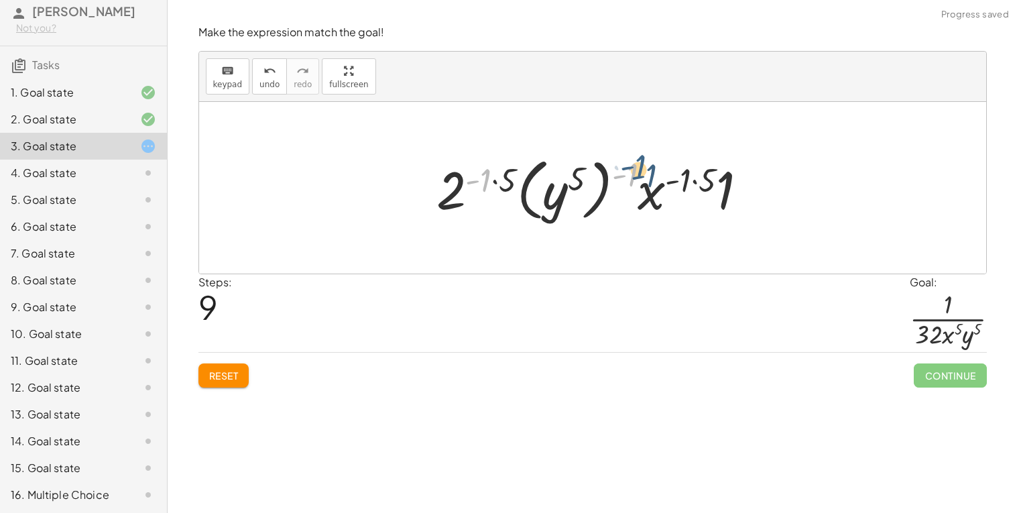
drag, startPoint x: 483, startPoint y: 183, endPoint x: 637, endPoint y: 170, distance: 155.4
click at [637, 170] on div at bounding box center [597, 188] width 335 height 74
drag, startPoint x: 705, startPoint y: 188, endPoint x: 692, endPoint y: 187, distance: 13.4
click at [692, 187] on div at bounding box center [597, 188] width 335 height 74
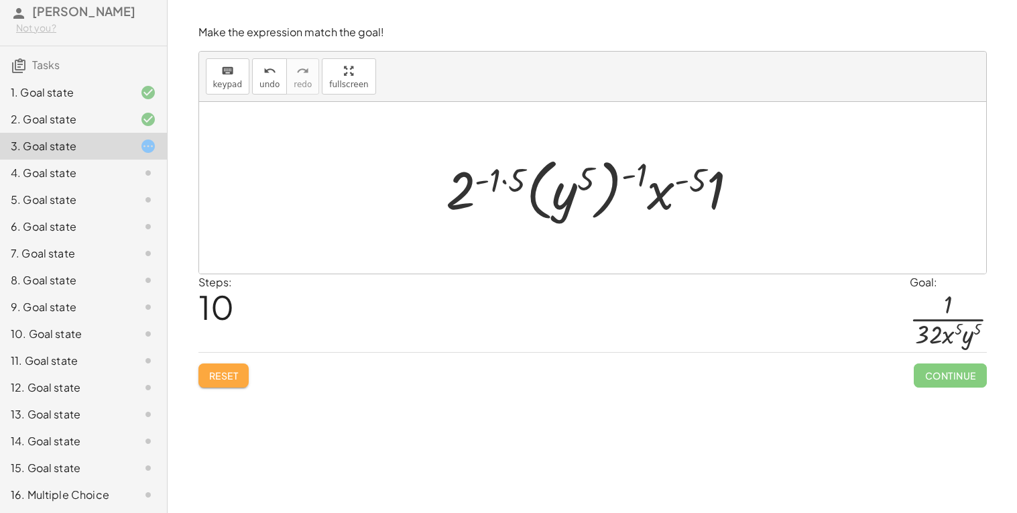
click at [219, 365] on button "Reset" at bounding box center [223, 375] width 51 height 24
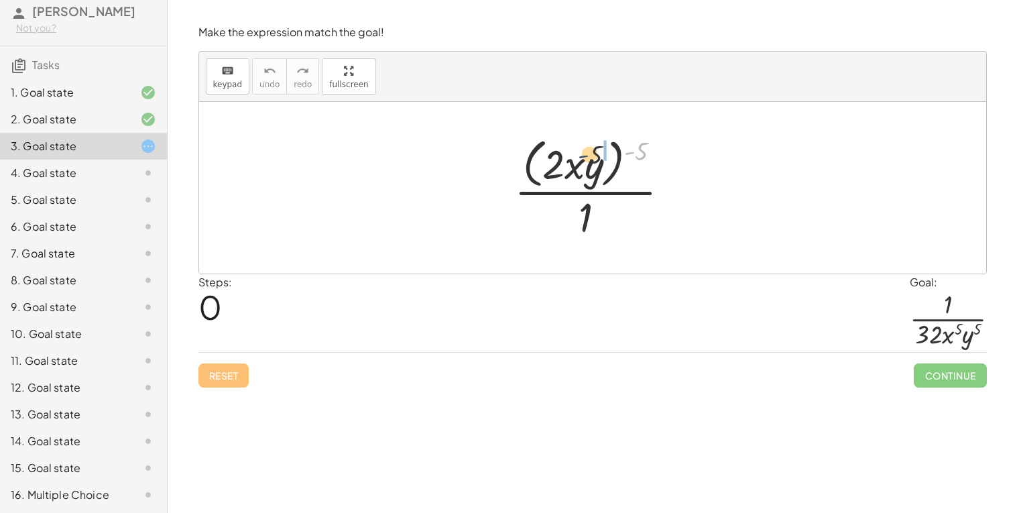
drag, startPoint x: 635, startPoint y: 157, endPoint x: 595, endPoint y: 166, distance: 40.5
click at [595, 166] on div at bounding box center [597, 187] width 180 height 109
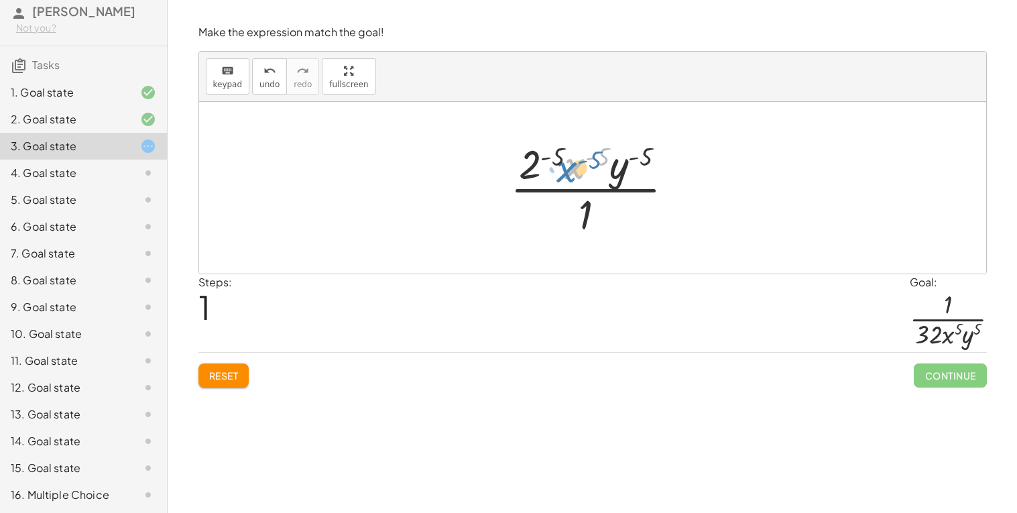
click at [567, 159] on div at bounding box center [597, 187] width 188 height 103
drag, startPoint x: 556, startPoint y: 159, endPoint x: 533, endPoint y: 166, distance: 24.4
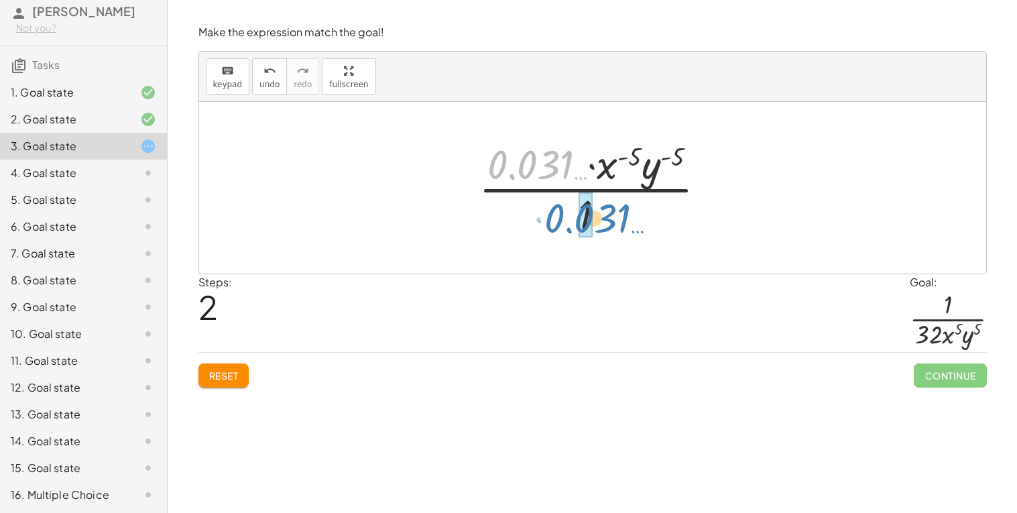
drag, startPoint x: 537, startPoint y: 164, endPoint x: 590, endPoint y: 214, distance: 73.0
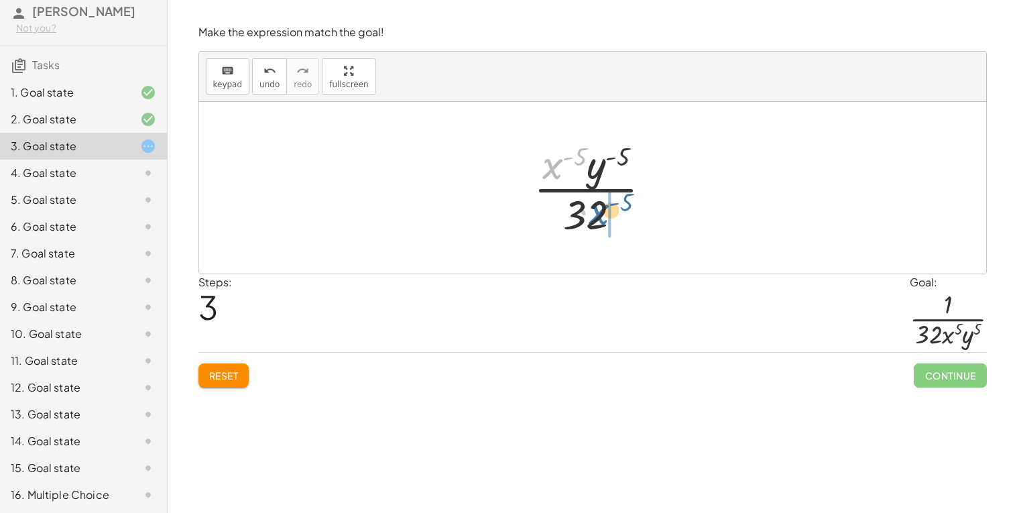
drag, startPoint x: 553, startPoint y: 163, endPoint x: 598, endPoint y: 210, distance: 65.4
click at [598, 210] on div at bounding box center [598, 187] width 142 height 103
drag, startPoint x: 573, startPoint y: 174, endPoint x: 610, endPoint y: 216, distance: 56.6
click at [610, 216] on div at bounding box center [597, 187] width 133 height 103
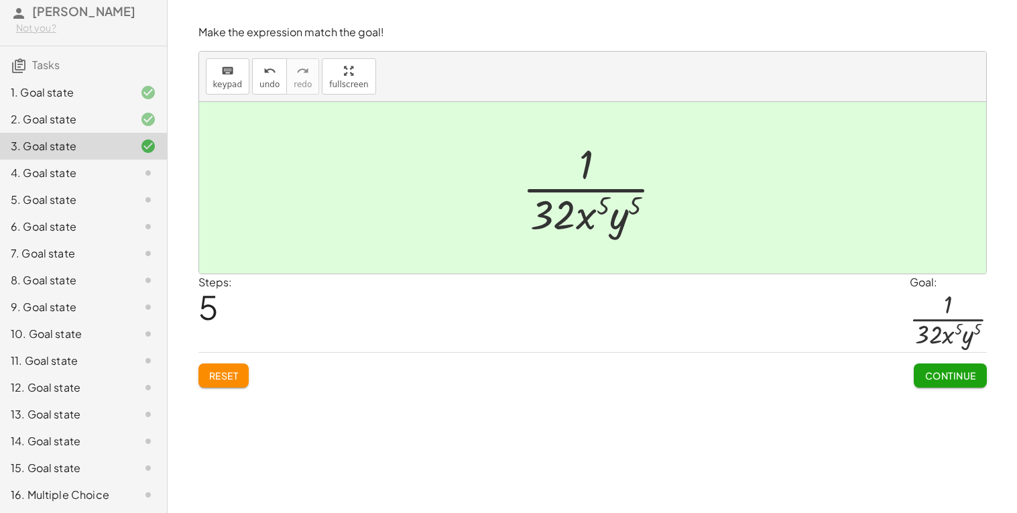
click at [956, 385] on button "Continue" at bounding box center [949, 375] width 72 height 24
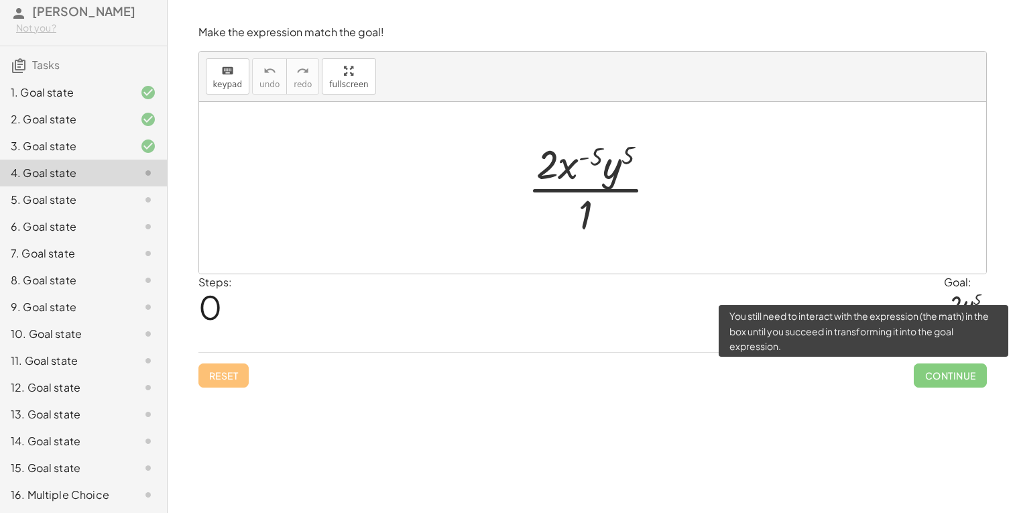
click at [956, 385] on span "Continue" at bounding box center [949, 375] width 72 height 24
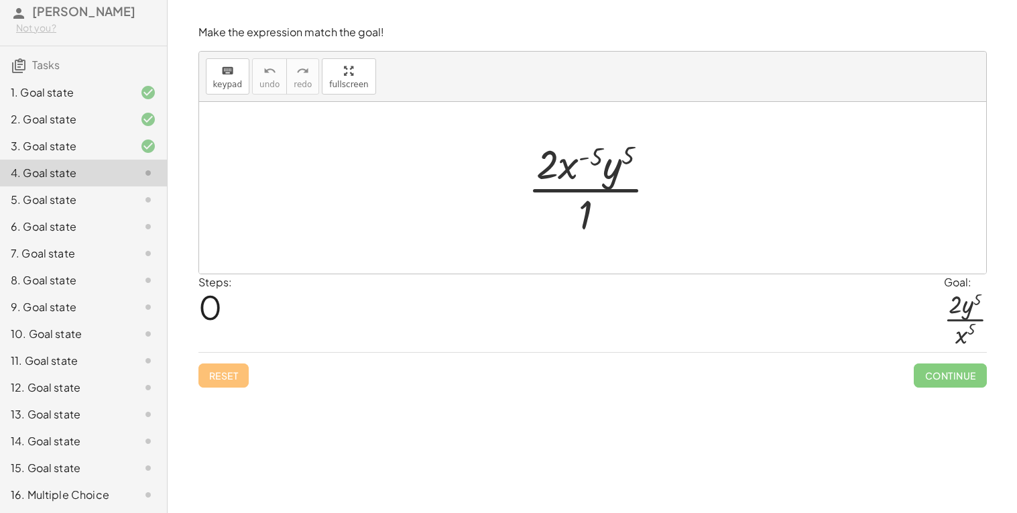
click at [838, 330] on div "Steps: 0 Goal: · 2 · y 5 · x 5" at bounding box center [592, 313] width 788 height 78
click at [934, 372] on span "Continue" at bounding box center [949, 375] width 72 height 24
drag, startPoint x: 588, startPoint y: 145, endPoint x: 574, endPoint y: 158, distance: 18.5
click at [574, 158] on div at bounding box center [597, 187] width 153 height 103
click at [220, 367] on button "Reset" at bounding box center [223, 375] width 51 height 24
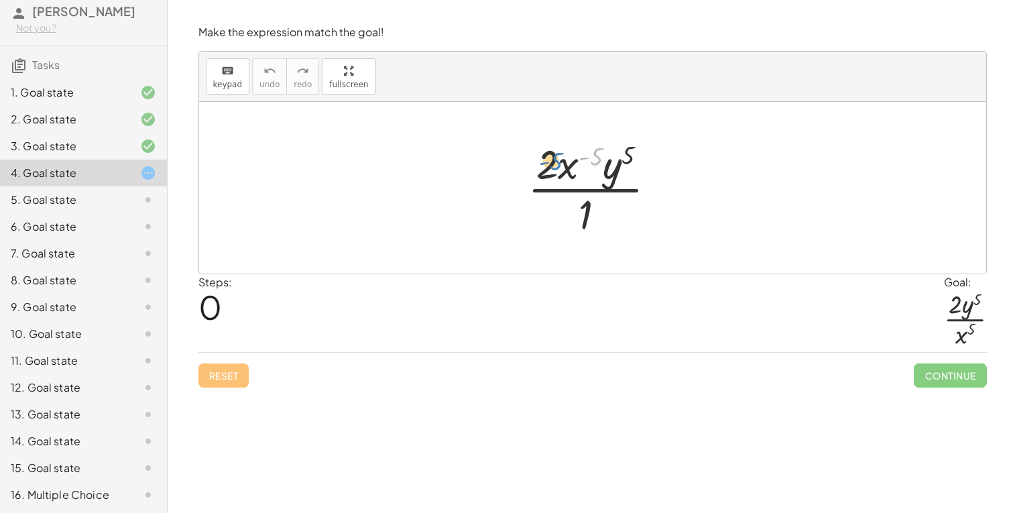
drag, startPoint x: 596, startPoint y: 158, endPoint x: 554, endPoint y: 162, distance: 41.7
click at [554, 162] on div at bounding box center [597, 187] width 153 height 103
drag, startPoint x: 553, startPoint y: 172, endPoint x: 596, endPoint y: 228, distance: 71.2
click at [596, 228] on div at bounding box center [597, 187] width 153 height 103
drag, startPoint x: 576, startPoint y: 163, endPoint x: 587, endPoint y: 148, distance: 18.6
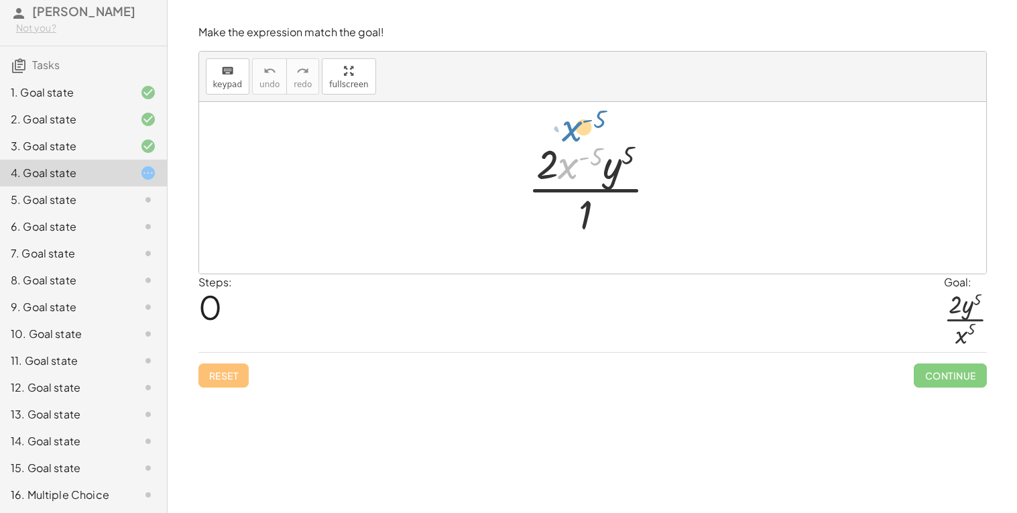
click at [587, 148] on div at bounding box center [597, 187] width 153 height 103
drag, startPoint x: 595, startPoint y: 156, endPoint x: 578, endPoint y: 161, distance: 18.0
click at [578, 161] on div at bounding box center [597, 187] width 153 height 103
drag, startPoint x: 575, startPoint y: 170, endPoint x: 593, endPoint y: 229, distance: 61.7
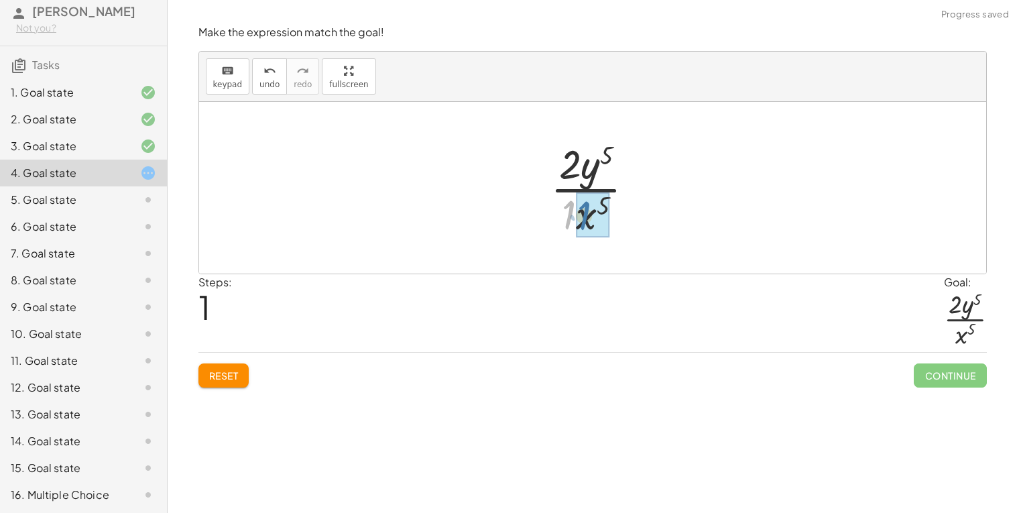
drag, startPoint x: 565, startPoint y: 210, endPoint x: 581, endPoint y: 211, distance: 16.1
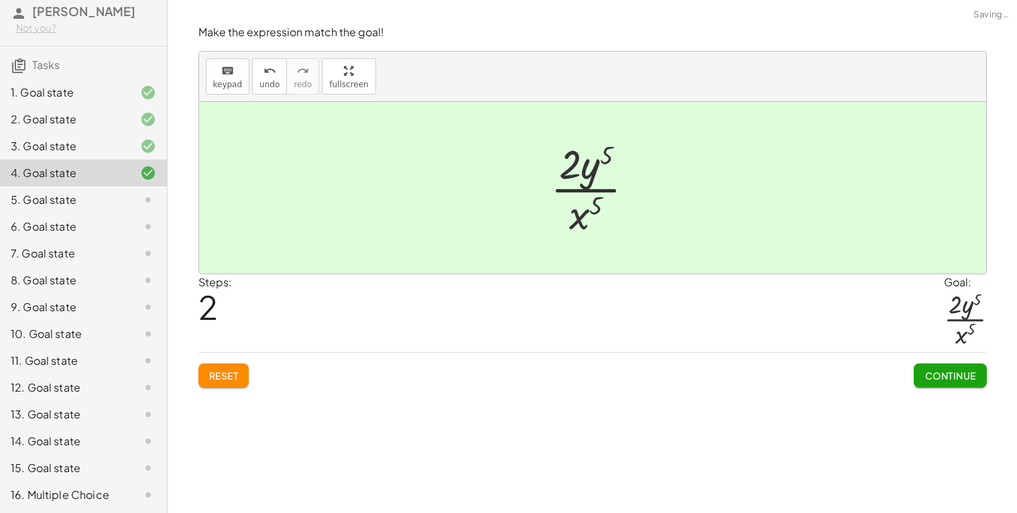
click at [936, 371] on span "Continue" at bounding box center [949, 375] width 51 height 12
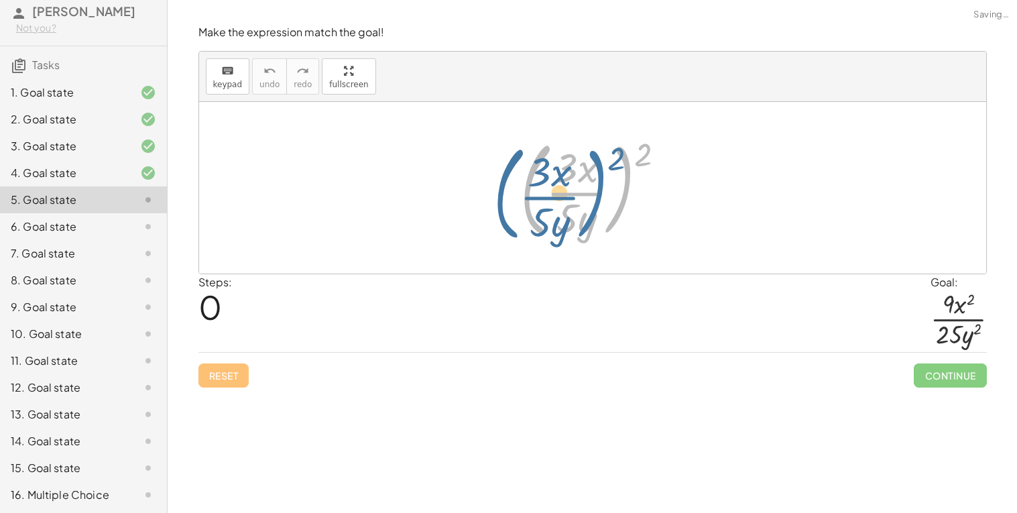
drag, startPoint x: 633, startPoint y: 155, endPoint x: 612, endPoint y: 155, distance: 21.5
click at [612, 155] on div at bounding box center [597, 187] width 169 height 111
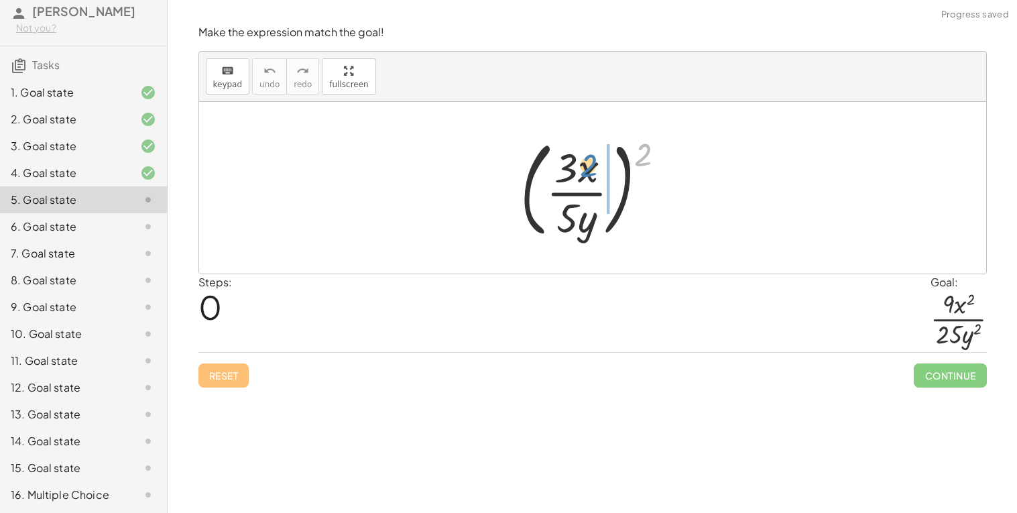
drag, startPoint x: 645, startPoint y: 156, endPoint x: 588, endPoint y: 168, distance: 57.4
click at [588, 168] on div at bounding box center [597, 187] width 169 height 111
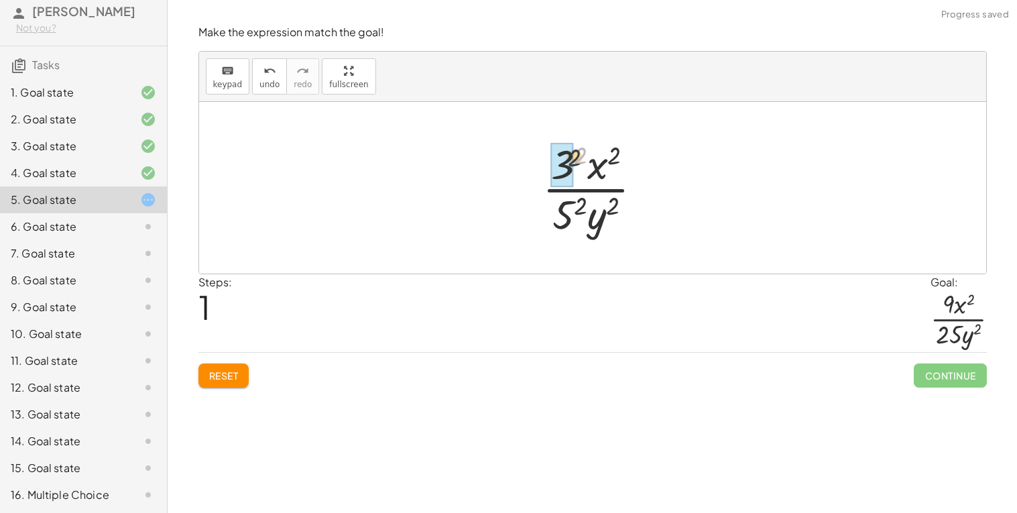
drag, startPoint x: 579, startPoint y: 153, endPoint x: 564, endPoint y: 157, distance: 15.3
drag, startPoint x: 584, startPoint y: 206, endPoint x: 560, endPoint y: 208, distance: 23.6
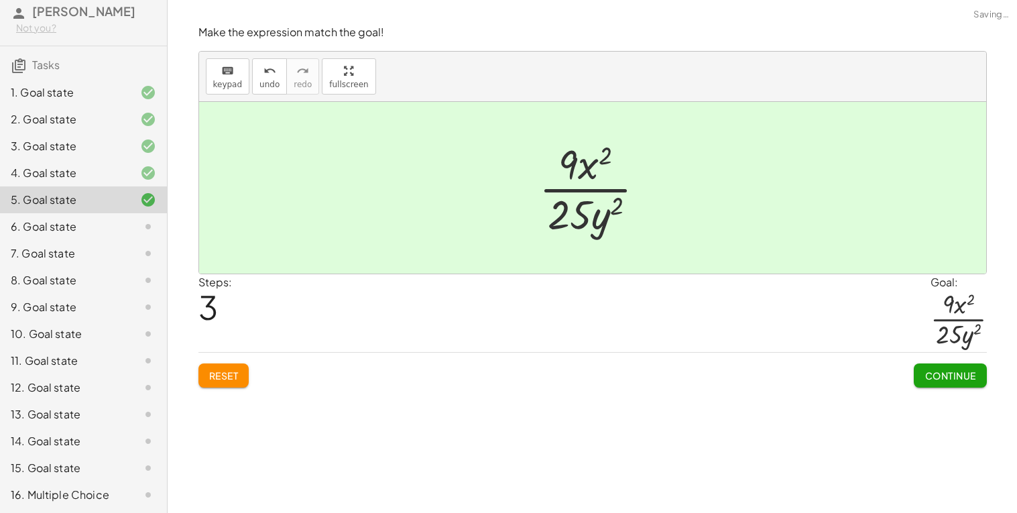
click at [936, 372] on span "Continue" at bounding box center [949, 375] width 51 height 12
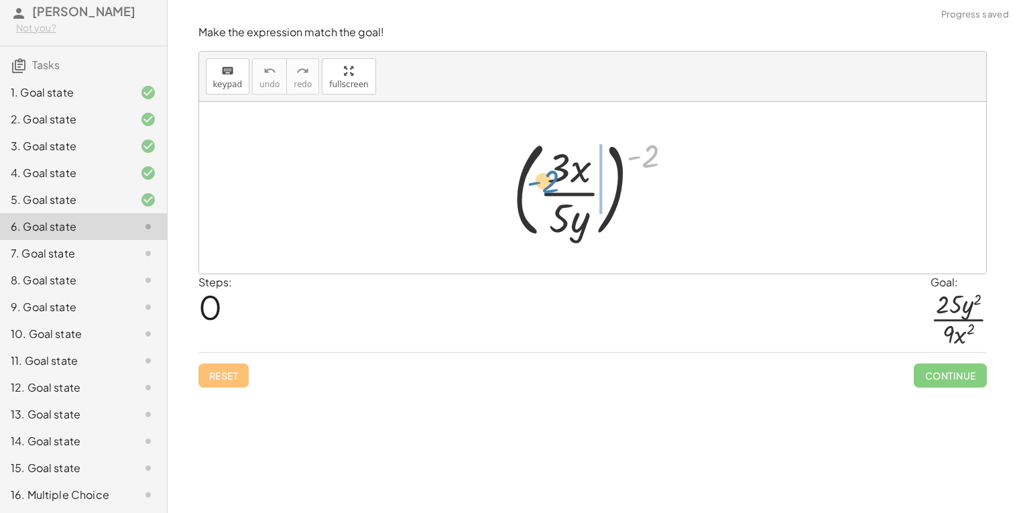
drag, startPoint x: 647, startPoint y: 157, endPoint x: 554, endPoint y: 182, distance: 97.0
click at [554, 182] on div at bounding box center [598, 187] width 184 height 111
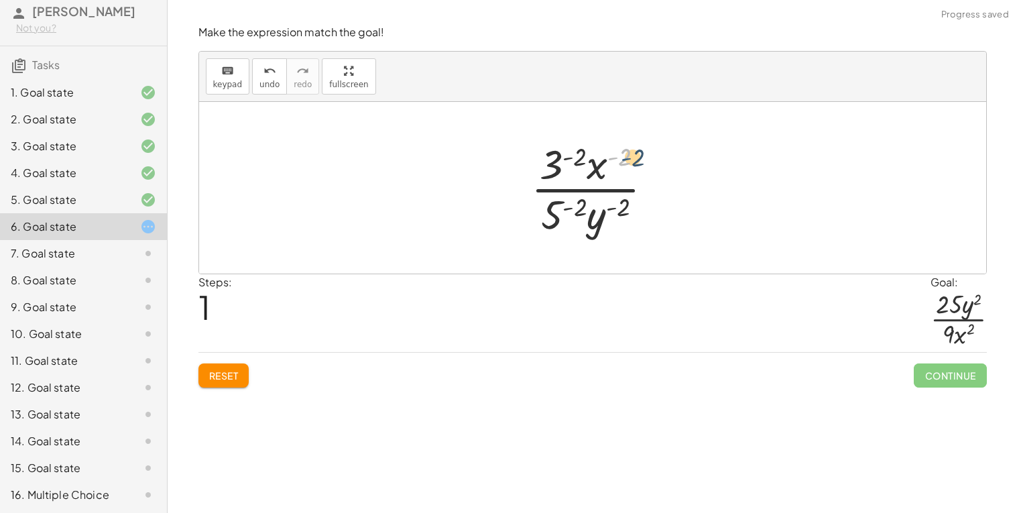
drag, startPoint x: 614, startPoint y: 160, endPoint x: 623, endPoint y: 160, distance: 8.7
click at [623, 160] on div at bounding box center [597, 187] width 147 height 103
click at [589, 162] on div at bounding box center [597, 187] width 147 height 103
drag, startPoint x: 568, startPoint y: 157, endPoint x: 574, endPoint y: 153, distance: 7.2
click at [574, 153] on div at bounding box center [597, 187] width 147 height 103
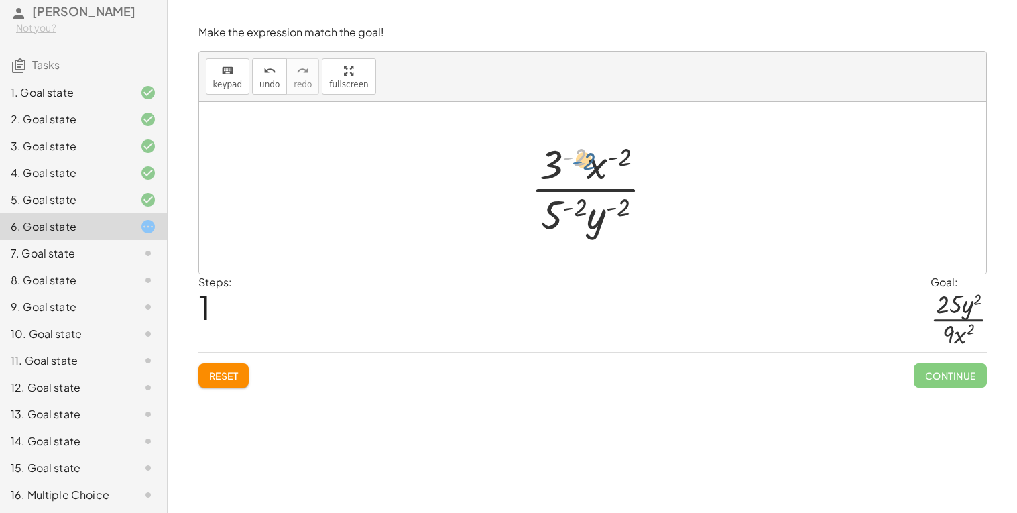
click at [569, 158] on div at bounding box center [597, 187] width 147 height 103
drag, startPoint x: 576, startPoint y: 156, endPoint x: 558, endPoint y: 159, distance: 17.6
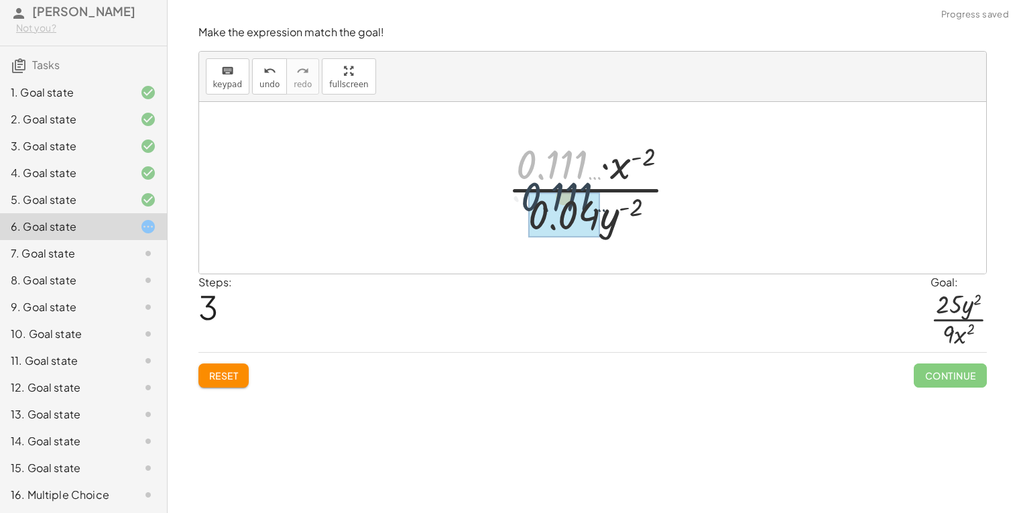
drag, startPoint x: 558, startPoint y: 162, endPoint x: 564, endPoint y: 199, distance: 37.3
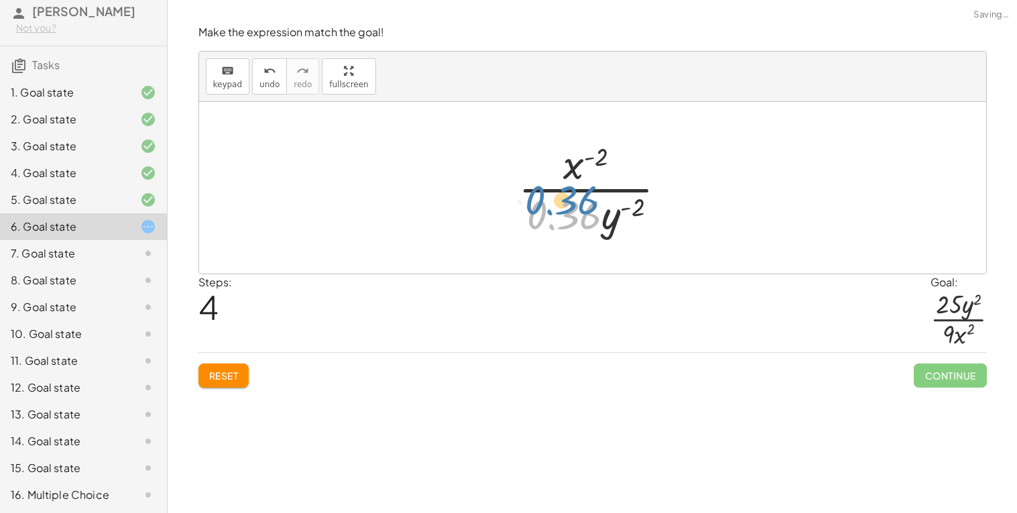
drag, startPoint x: 564, startPoint y: 199, endPoint x: 561, endPoint y: 184, distance: 15.6
click at [561, 184] on div at bounding box center [597, 187] width 172 height 103
drag, startPoint x: 541, startPoint y: 216, endPoint x: 579, endPoint y: 222, distance: 37.9
click at [579, 222] on div at bounding box center [597, 187] width 172 height 103
drag, startPoint x: 641, startPoint y: 208, endPoint x: 572, endPoint y: 212, distance: 69.1
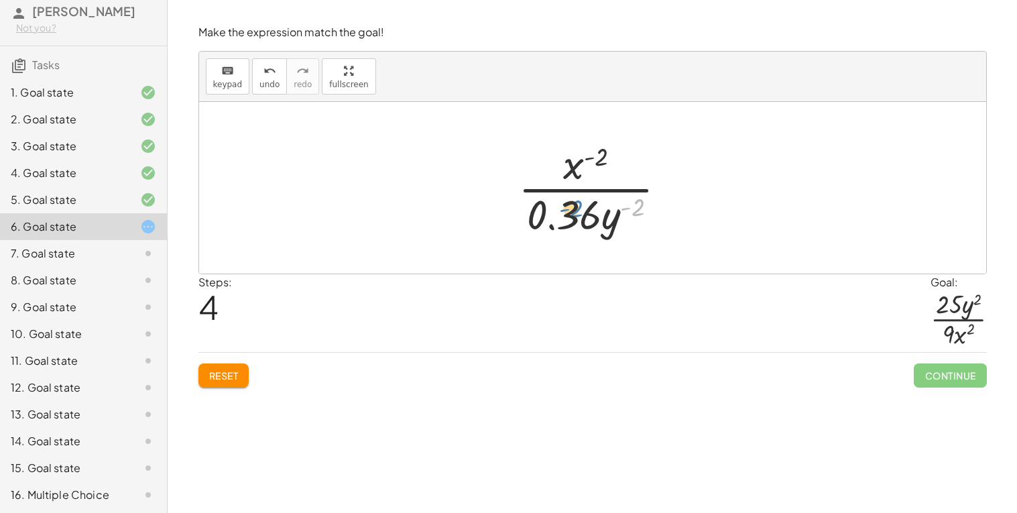
click at [572, 212] on div at bounding box center [597, 187] width 172 height 103
click at [222, 370] on span "Reset" at bounding box center [223, 375] width 29 height 12
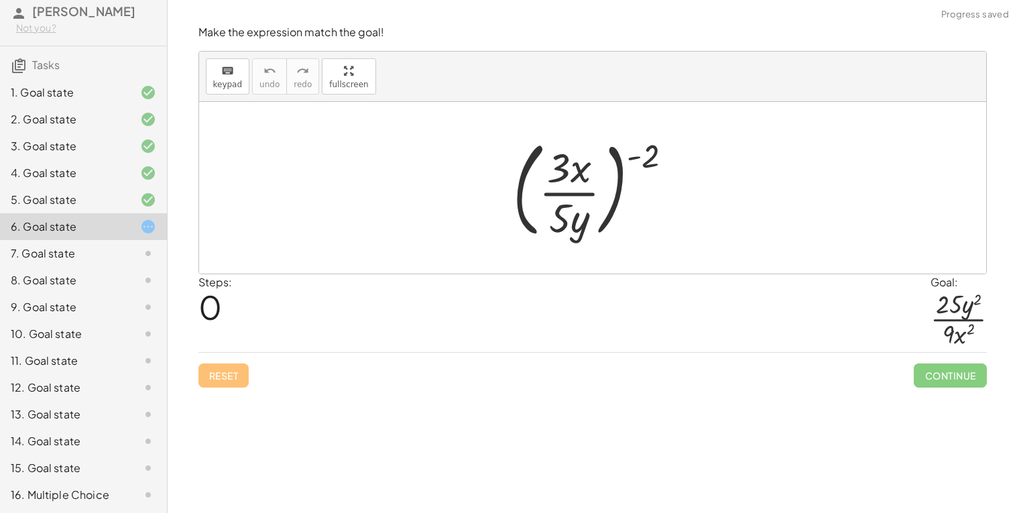
click at [642, 154] on div at bounding box center [598, 187] width 184 height 111
drag, startPoint x: 630, startPoint y: 155, endPoint x: 639, endPoint y: 162, distance: 10.6
click at [639, 162] on div at bounding box center [598, 187] width 184 height 111
click at [635, 161] on div at bounding box center [598, 187] width 184 height 111
click at [639, 158] on div at bounding box center [598, 187] width 184 height 111
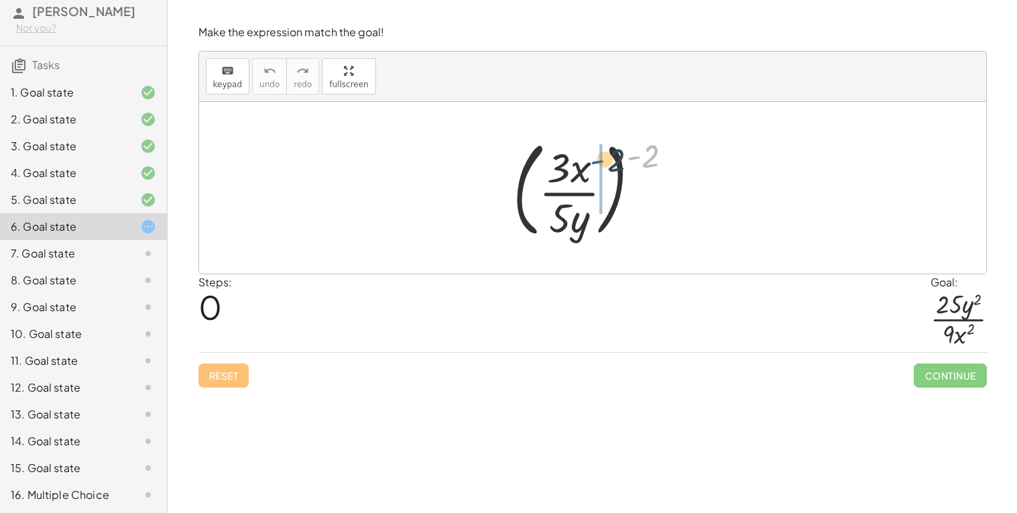
drag, startPoint x: 639, startPoint y: 158, endPoint x: 594, endPoint y: 165, distance: 44.7
click at [594, 165] on div at bounding box center [598, 187] width 184 height 111
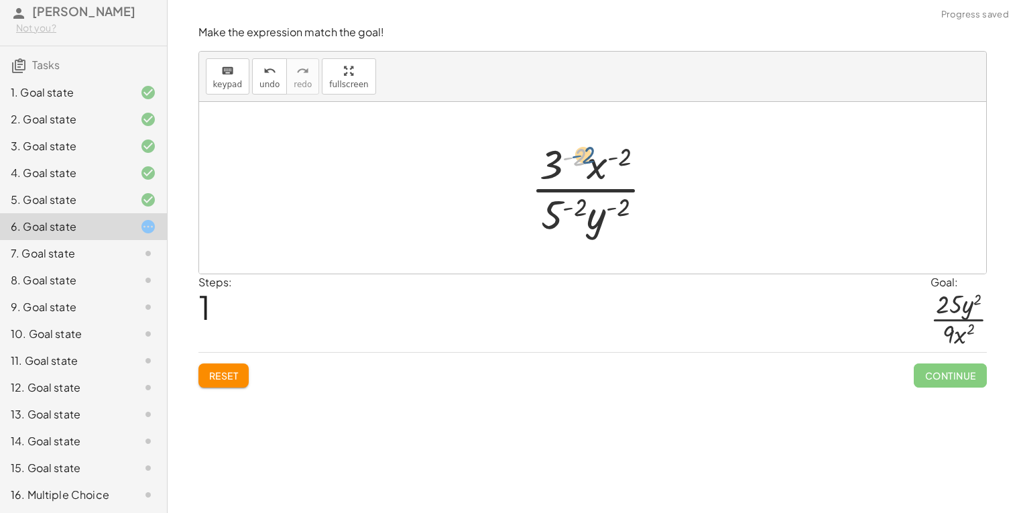
click at [572, 158] on div at bounding box center [597, 187] width 147 height 103
click at [567, 159] on div at bounding box center [597, 187] width 147 height 103
click at [623, 216] on div at bounding box center [598, 187] width 194 height 103
click at [633, 198] on div at bounding box center [598, 187] width 194 height 103
drag, startPoint x: 605, startPoint y: 169, endPoint x: 590, endPoint y: 177, distance: 17.4
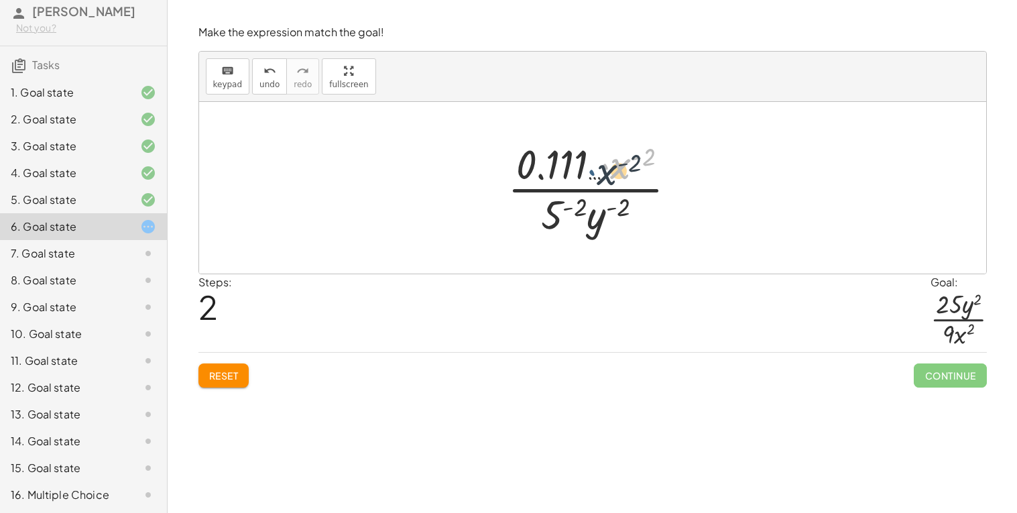
click at [590, 177] on div at bounding box center [598, 187] width 194 height 103
drag, startPoint x: 558, startPoint y: 161, endPoint x: 567, endPoint y: 213, distance: 53.1
click at [567, 213] on div at bounding box center [598, 187] width 194 height 103
drag, startPoint x: 550, startPoint y: 176, endPoint x: 586, endPoint y: 220, distance: 57.1
click at [586, 220] on div at bounding box center [598, 187] width 194 height 103
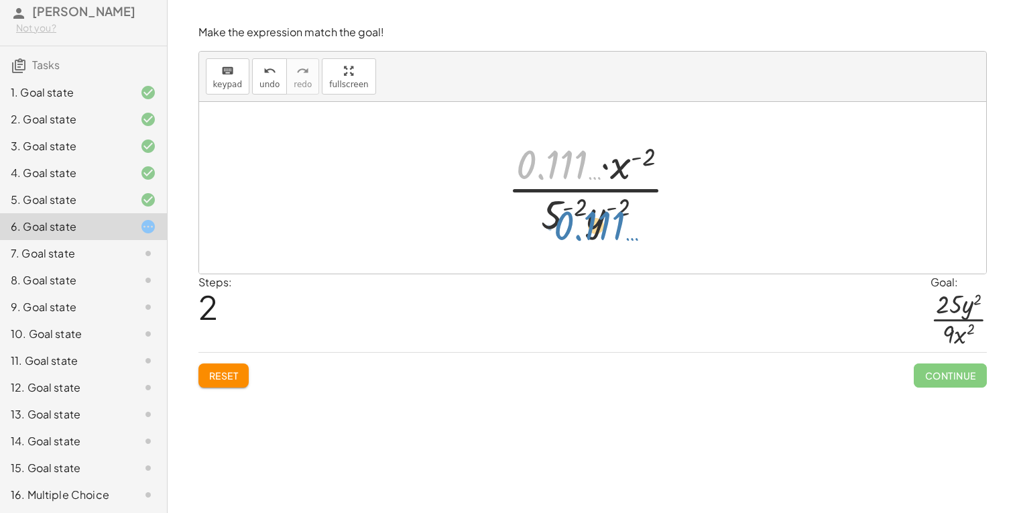
drag, startPoint x: 535, startPoint y: 172, endPoint x: 570, endPoint y: 226, distance: 64.1
click at [570, 226] on div at bounding box center [598, 187] width 194 height 103
drag, startPoint x: 580, startPoint y: 211, endPoint x: 572, endPoint y: 173, distance: 38.9
click at [572, 173] on div at bounding box center [598, 187] width 194 height 103
drag, startPoint x: 551, startPoint y: 157, endPoint x: 552, endPoint y: 219, distance: 62.3
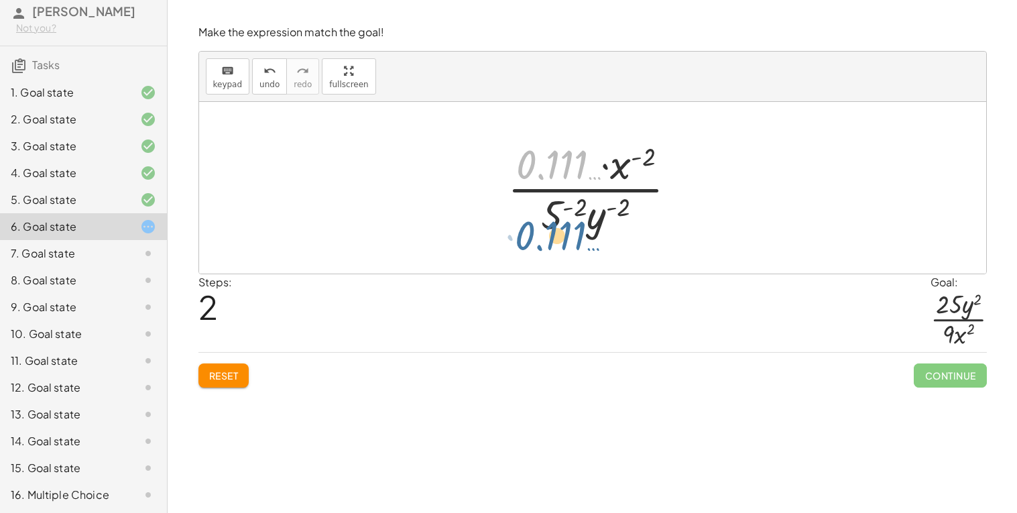
click at [552, 219] on div at bounding box center [598, 187] width 194 height 103
drag, startPoint x: 574, startPoint y: 211, endPoint x: 555, endPoint y: 212, distance: 19.4
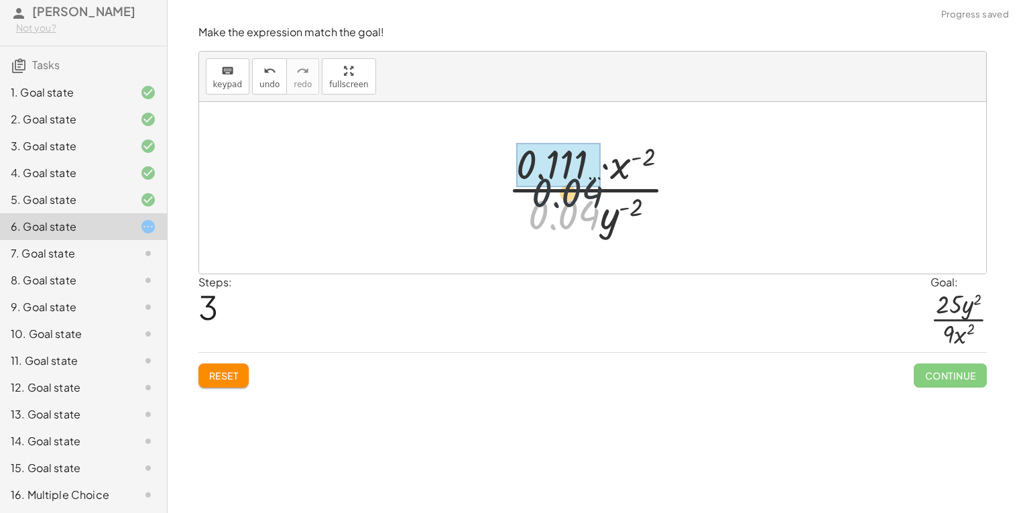
drag, startPoint x: 556, startPoint y: 212, endPoint x: 564, endPoint y: 169, distance: 43.8
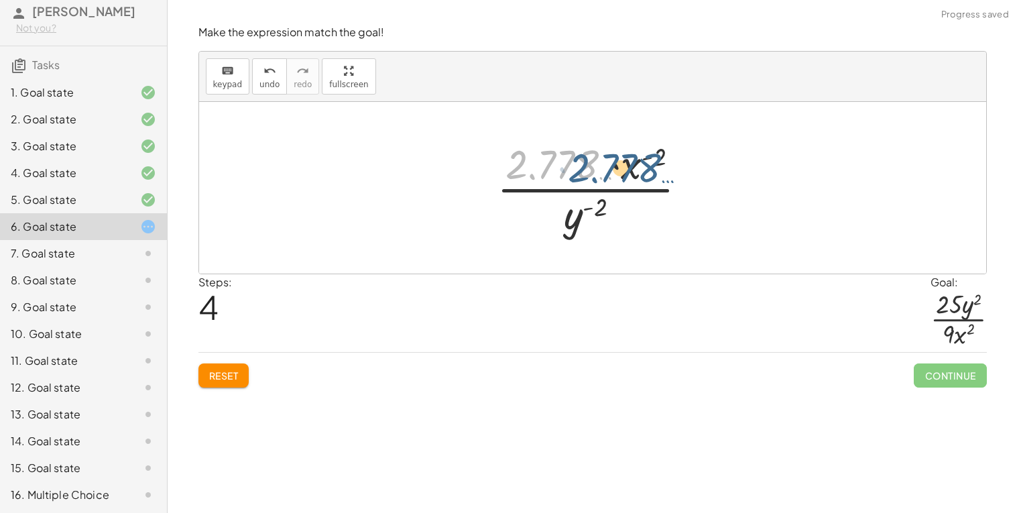
drag, startPoint x: 535, startPoint y: 174, endPoint x: 614, endPoint y: 172, distance: 78.4
click at [614, 172] on div at bounding box center [597, 187] width 215 height 103
drag, startPoint x: 578, startPoint y: 224, endPoint x: 600, endPoint y: 180, distance: 49.5
click at [600, 180] on div at bounding box center [597, 187] width 215 height 103
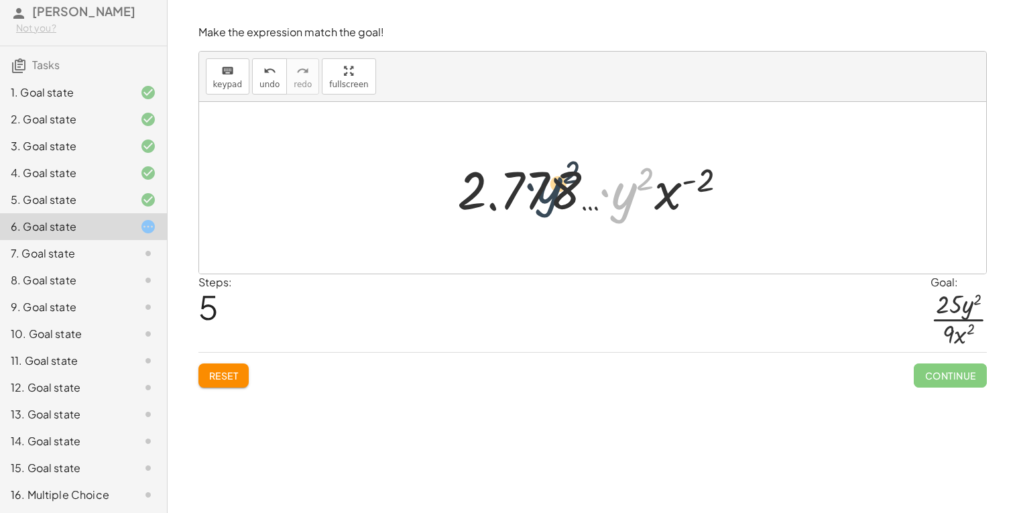
drag, startPoint x: 635, startPoint y: 190, endPoint x: 552, endPoint y: 185, distance: 83.2
click at [552, 185] on div at bounding box center [597, 187] width 294 height 69
drag, startPoint x: 604, startPoint y: 197, endPoint x: 641, endPoint y: 198, distance: 36.9
click at [641, 198] on div at bounding box center [597, 187] width 294 height 69
drag, startPoint x: 641, startPoint y: 198, endPoint x: 682, endPoint y: 196, distance: 40.2
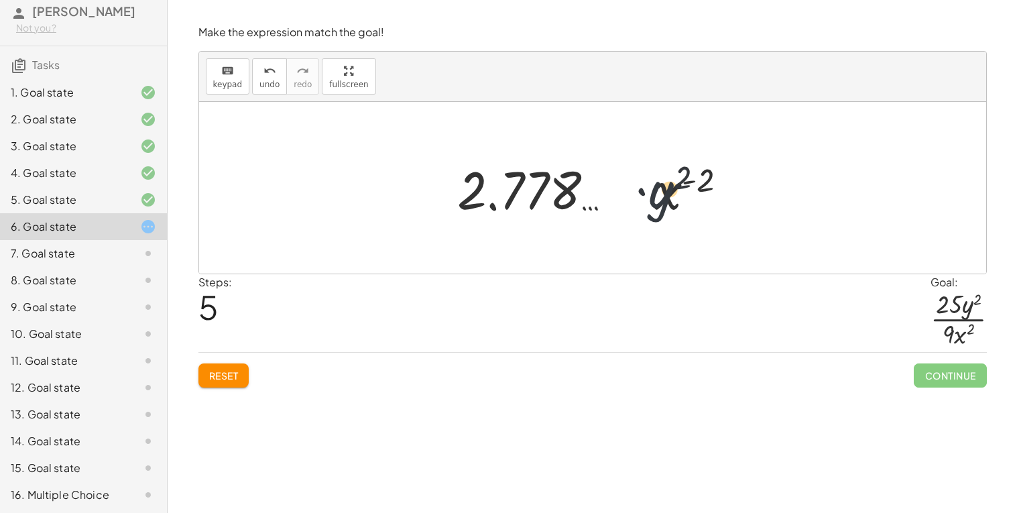
click at [682, 196] on div at bounding box center [597, 187] width 294 height 69
drag, startPoint x: 707, startPoint y: 181, endPoint x: 570, endPoint y: 187, distance: 137.5
click at [570, 187] on div at bounding box center [597, 187] width 294 height 69
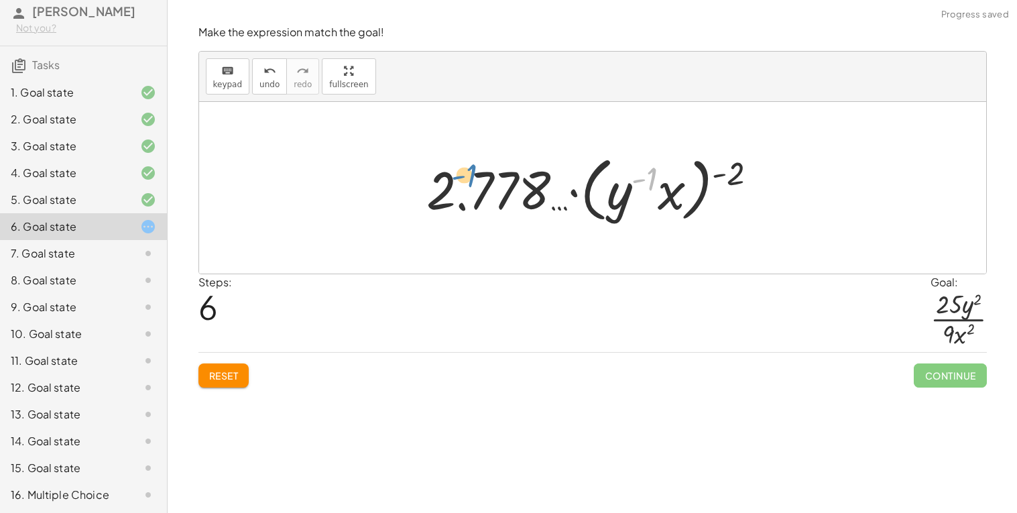
drag, startPoint x: 647, startPoint y: 180, endPoint x: 450, endPoint y: 179, distance: 197.0
click at [450, 179] on div at bounding box center [597, 187] width 355 height 77
drag, startPoint x: 639, startPoint y: 178, endPoint x: 650, endPoint y: 178, distance: 11.4
click at [650, 178] on div at bounding box center [597, 187] width 355 height 77
drag, startPoint x: 717, startPoint y: 174, endPoint x: 667, endPoint y: 172, distance: 50.3
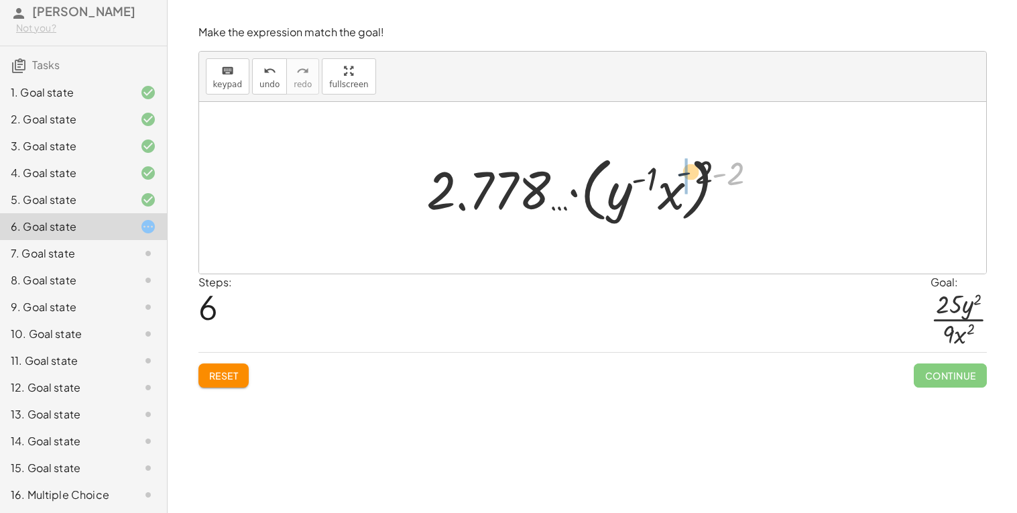
click at [667, 172] on div at bounding box center [597, 187] width 355 height 77
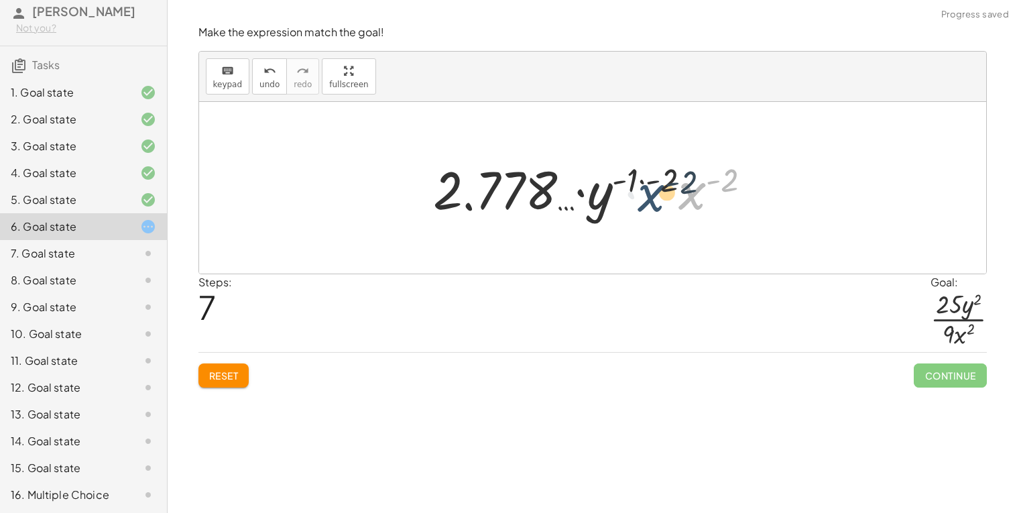
drag, startPoint x: 678, startPoint y: 170, endPoint x: 636, endPoint y: 172, distance: 42.3
click at [636, 172] on div at bounding box center [597, 187] width 342 height 69
drag, startPoint x: 666, startPoint y: 181, endPoint x: 633, endPoint y: 177, distance: 33.7
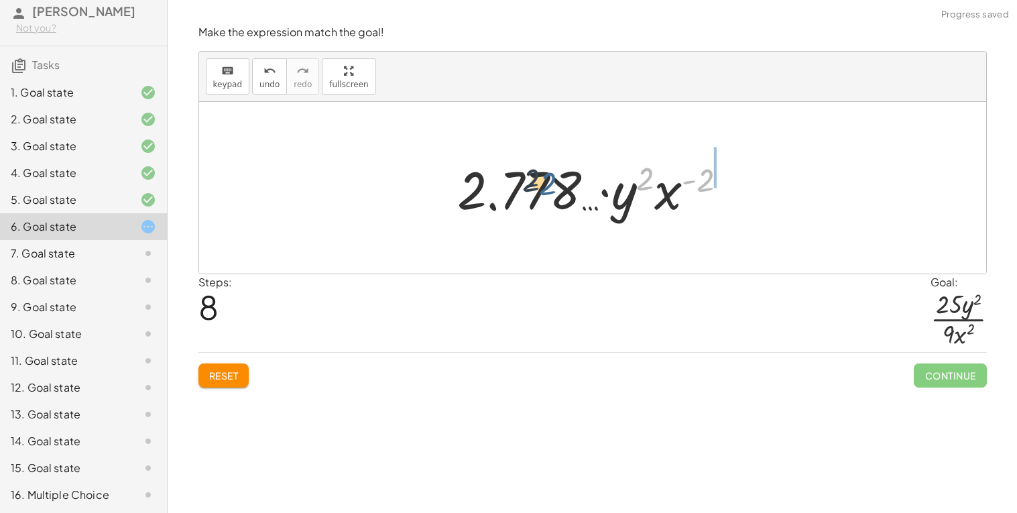
drag, startPoint x: 704, startPoint y: 183, endPoint x: 542, endPoint y: 188, distance: 161.6
click at [542, 188] on div at bounding box center [597, 187] width 294 height 69
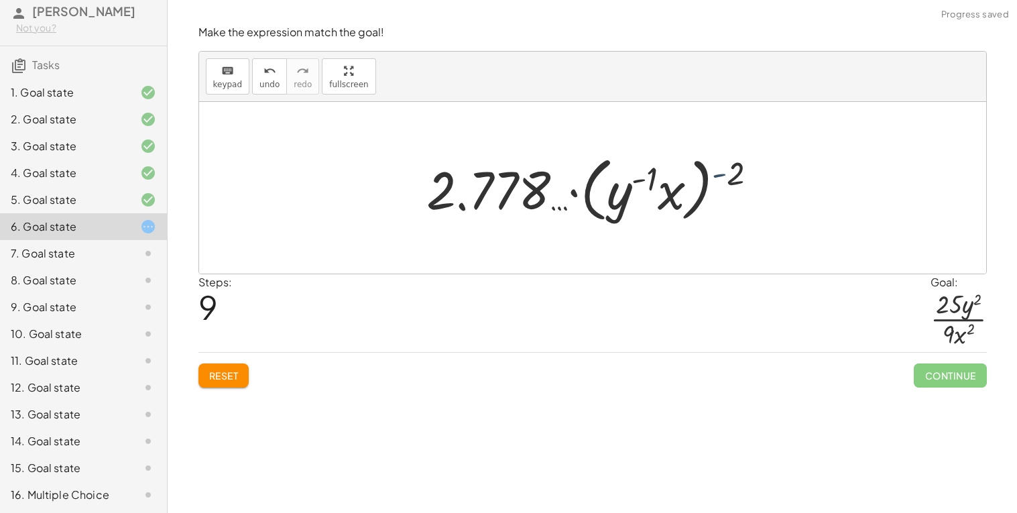
click at [712, 180] on div at bounding box center [597, 187] width 355 height 77
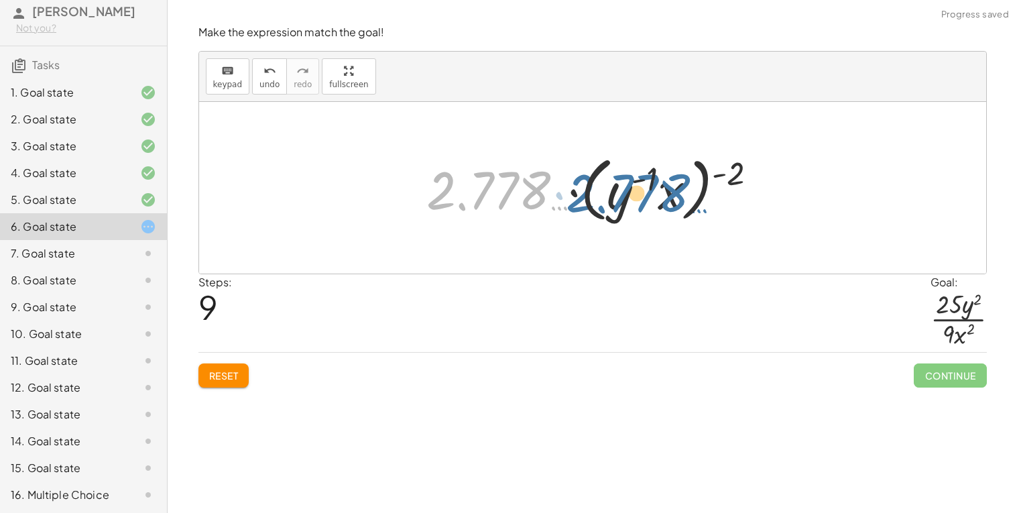
drag, startPoint x: 537, startPoint y: 178, endPoint x: 679, endPoint y: 179, distance: 142.1
click at [679, 179] on div at bounding box center [597, 187] width 355 height 77
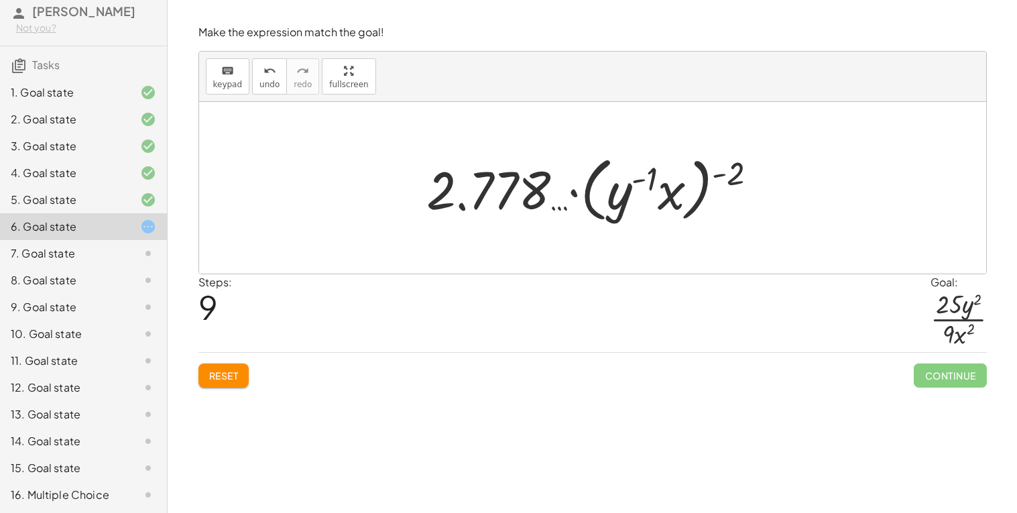
click at [239, 381] on span "Reset" at bounding box center [223, 375] width 29 height 12
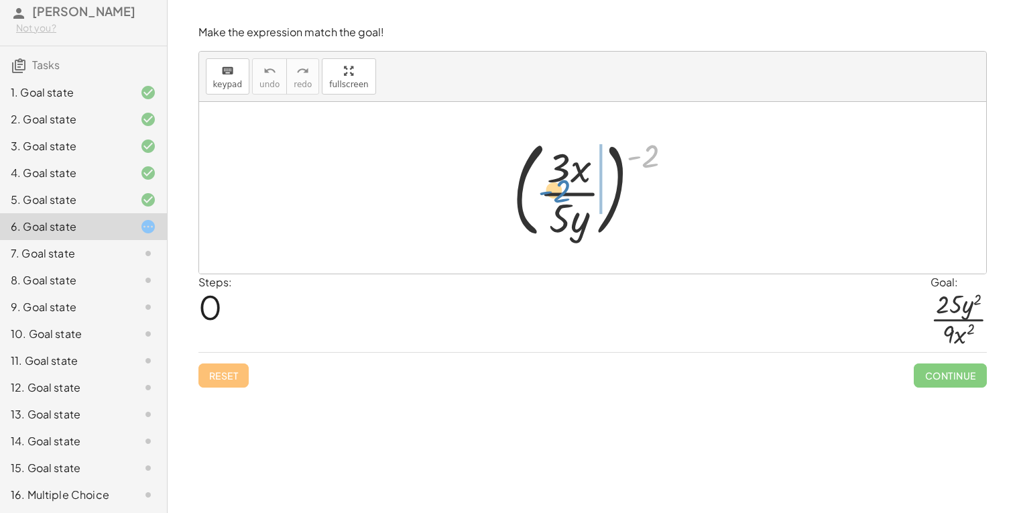
drag, startPoint x: 651, startPoint y: 163, endPoint x: 563, endPoint y: 198, distance: 95.1
click at [563, 198] on div at bounding box center [598, 187] width 184 height 111
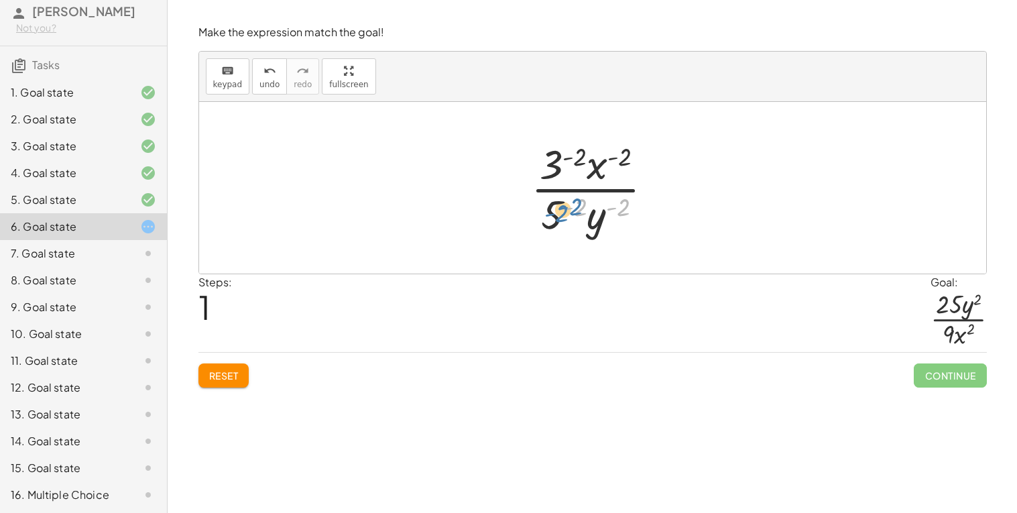
drag, startPoint x: 613, startPoint y: 207, endPoint x: 552, endPoint y: 213, distance: 60.6
click at [552, 213] on div at bounding box center [597, 187] width 147 height 103
drag, startPoint x: 594, startPoint y: 168, endPoint x: 610, endPoint y: 164, distance: 16.6
click at [610, 164] on div at bounding box center [597, 187] width 147 height 103
drag, startPoint x: 576, startPoint y: 153, endPoint x: 576, endPoint y: 199, distance: 46.2
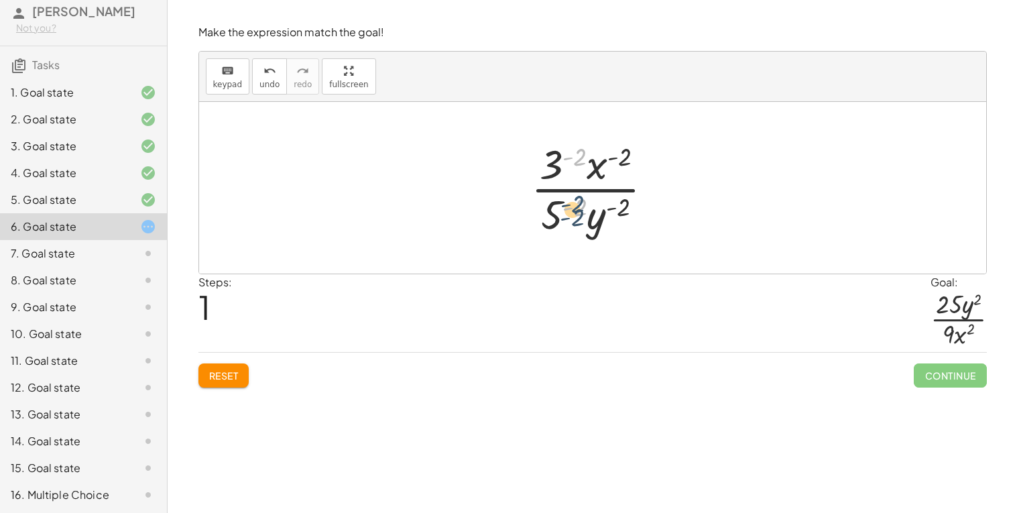
click at [576, 199] on div at bounding box center [597, 187] width 147 height 103
drag, startPoint x: 541, startPoint y: 167, endPoint x: 539, endPoint y: 210, distance: 43.6
click at [539, 210] on div at bounding box center [597, 187] width 147 height 103
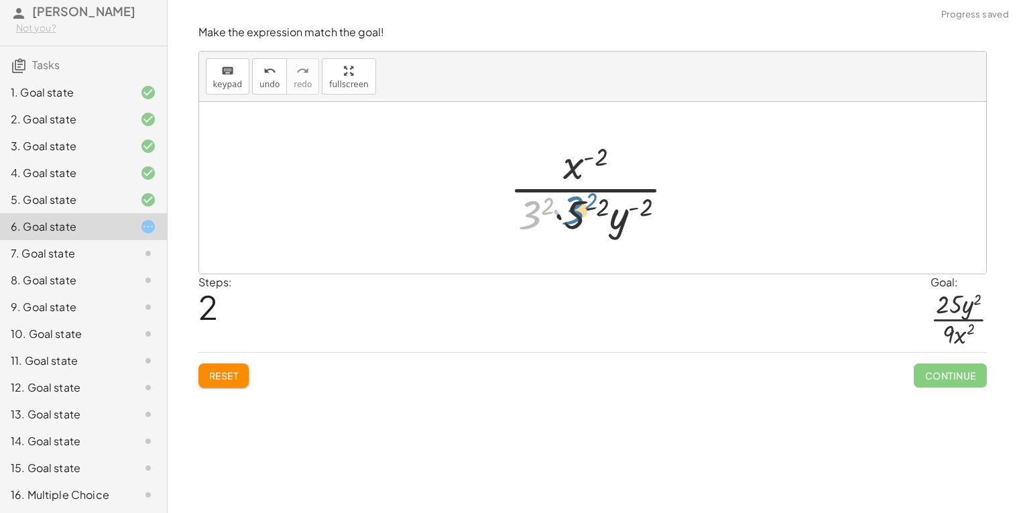
drag, startPoint x: 530, startPoint y: 218, endPoint x: 575, endPoint y: 213, distance: 45.1
click at [575, 213] on div at bounding box center [597, 187] width 189 height 103
drag, startPoint x: 607, startPoint y: 206, endPoint x: 591, endPoint y: 206, distance: 15.4
click at [591, 206] on div at bounding box center [597, 187] width 189 height 103
drag, startPoint x: 537, startPoint y: 205, endPoint x: 527, endPoint y: 206, distance: 9.4
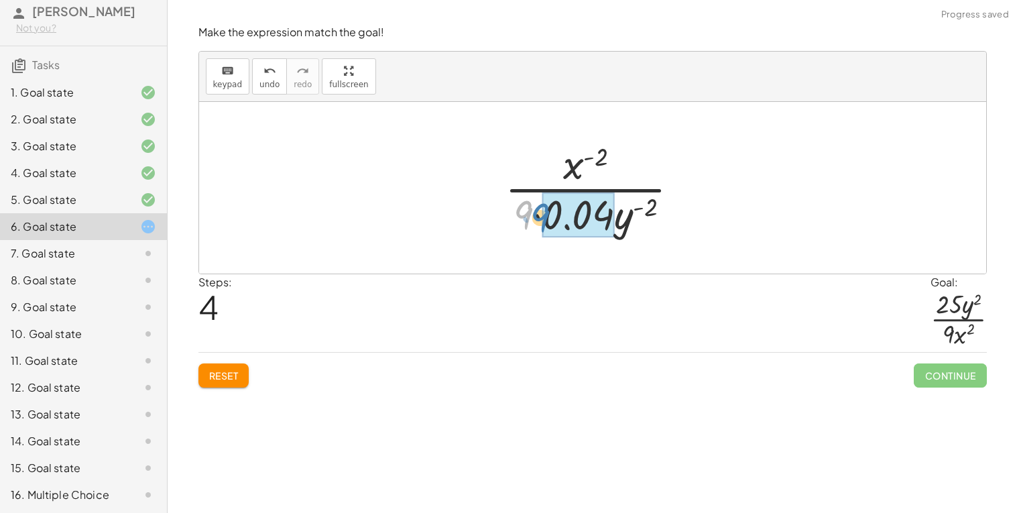
drag, startPoint x: 522, startPoint y: 212, endPoint x: 543, endPoint y: 216, distance: 21.0
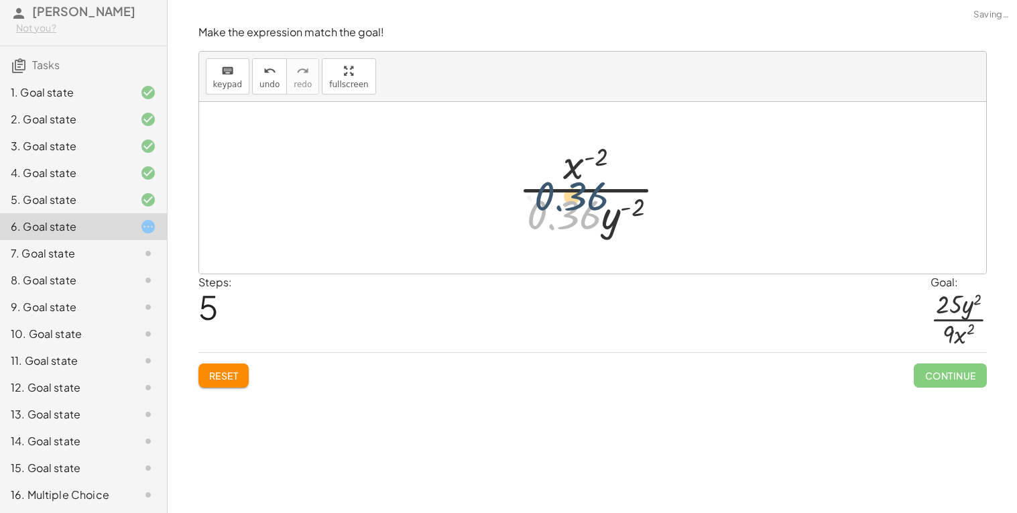
drag, startPoint x: 543, startPoint y: 216, endPoint x: 551, endPoint y: 197, distance: 20.4
click at [551, 197] on div at bounding box center [597, 187] width 172 height 103
drag, startPoint x: 542, startPoint y: 206, endPoint x: 544, endPoint y: 145, distance: 61.0
click at [544, 145] on div at bounding box center [597, 187] width 172 height 103
click at [117, 259] on div "7. Goal state" at bounding box center [65, 253] width 108 height 16
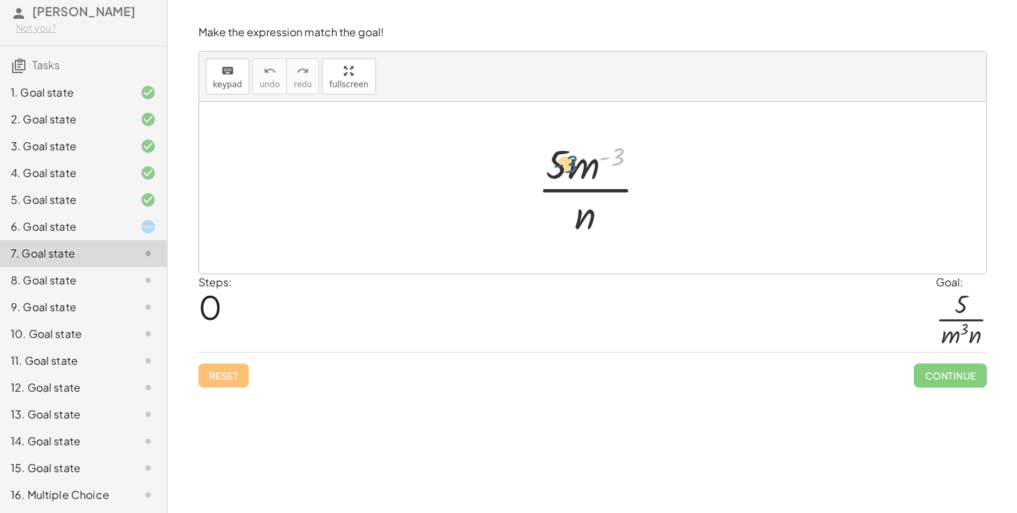
drag, startPoint x: 614, startPoint y: 165, endPoint x: 564, endPoint y: 174, distance: 50.5
click at [564, 174] on div at bounding box center [597, 187] width 133 height 103
click at [560, 175] on div at bounding box center [597, 187] width 133 height 103
drag, startPoint x: 578, startPoint y: 167, endPoint x: 535, endPoint y: 194, distance: 51.5
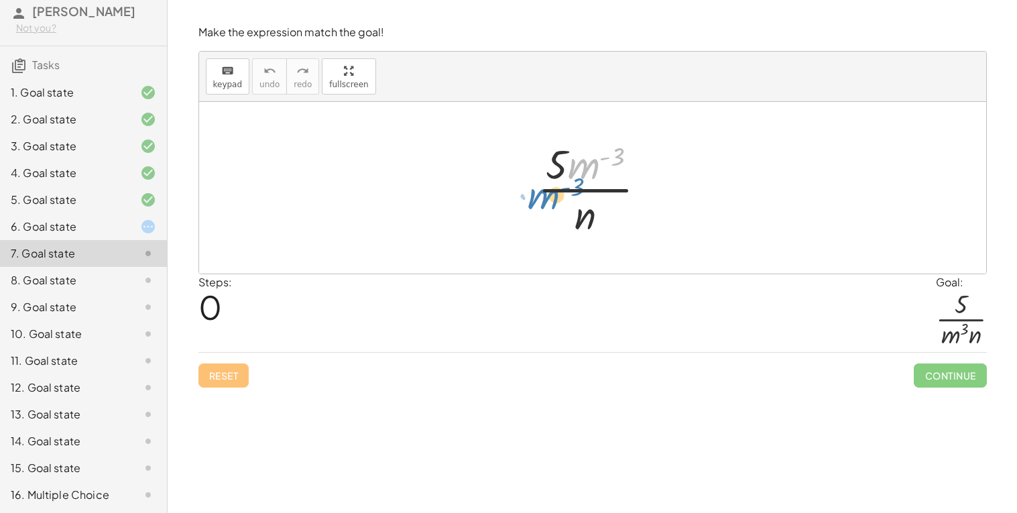
click at [535, 194] on div at bounding box center [597, 187] width 133 height 103
drag, startPoint x: 592, startPoint y: 162, endPoint x: 559, endPoint y: 216, distance: 63.4
click at [559, 216] on div at bounding box center [597, 187] width 133 height 103
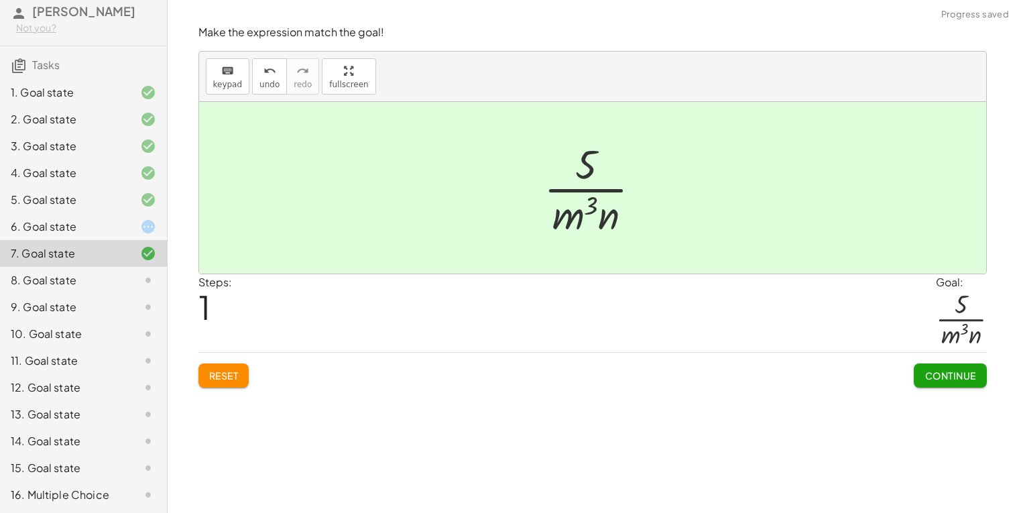
click at [945, 377] on span "Continue" at bounding box center [949, 375] width 51 height 12
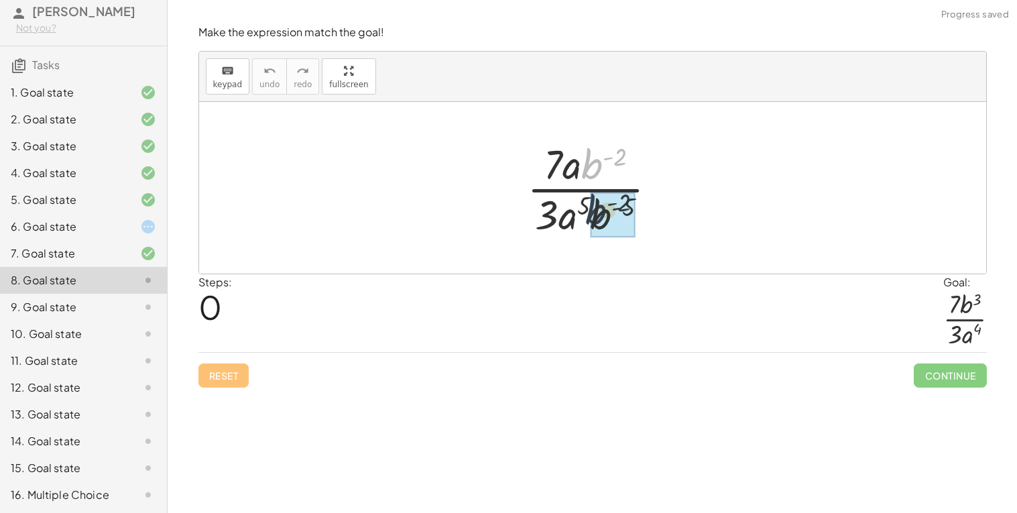
drag, startPoint x: 599, startPoint y: 165, endPoint x: 603, endPoint y: 214, distance: 49.8
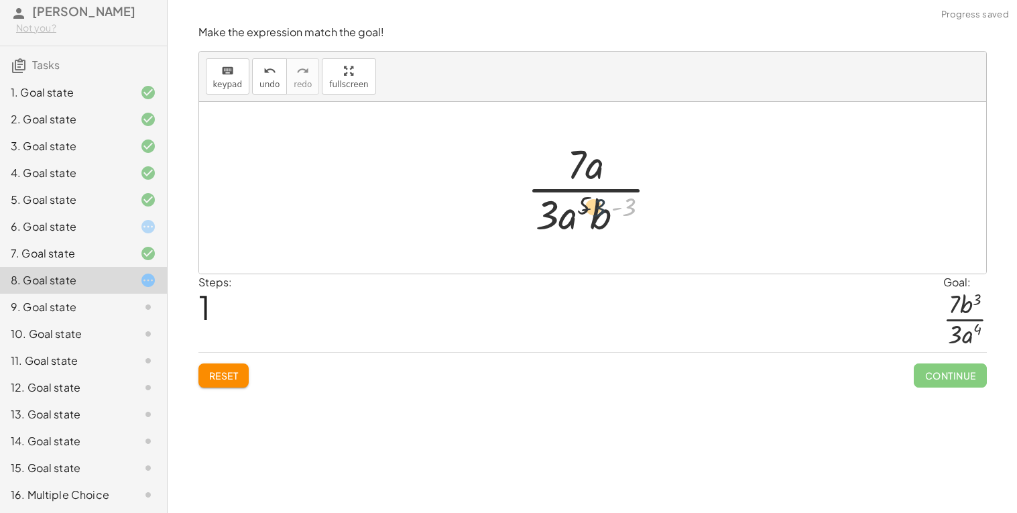
drag, startPoint x: 633, startPoint y: 208, endPoint x: 600, endPoint y: 208, distance: 32.8
click at [600, 208] on div at bounding box center [597, 187] width 155 height 103
drag, startPoint x: 598, startPoint y: 215, endPoint x: 612, endPoint y: 186, distance: 32.4
click at [612, 186] on div at bounding box center [597, 187] width 155 height 103
drag, startPoint x: 586, startPoint y: 205, endPoint x: 635, endPoint y: 206, distance: 48.9
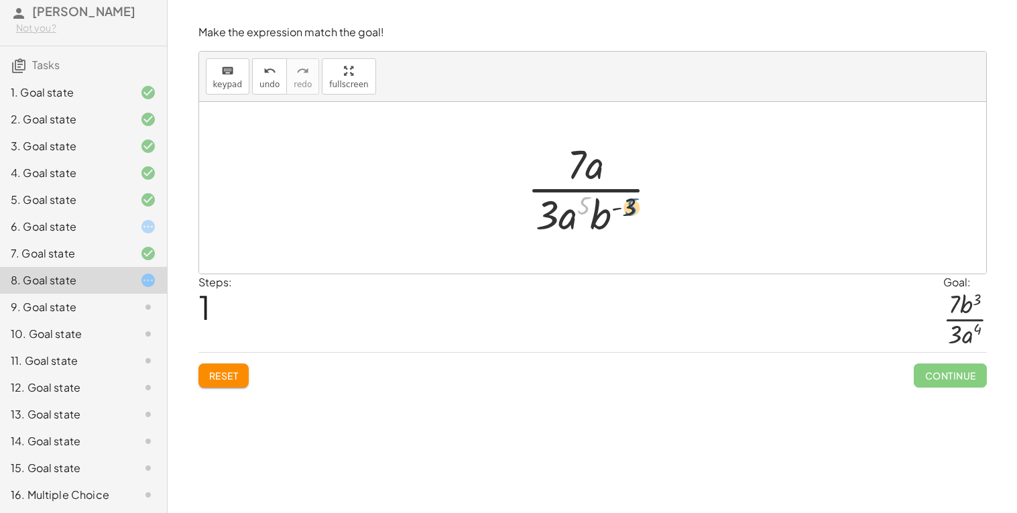
click at [635, 206] on div at bounding box center [597, 187] width 155 height 103
drag, startPoint x: 552, startPoint y: 212, endPoint x: 558, endPoint y: 206, distance: 8.6
click at [558, 206] on div at bounding box center [597, 187] width 155 height 103
click at [228, 382] on button "Reset" at bounding box center [223, 375] width 51 height 24
click at [626, 204] on div at bounding box center [597, 187] width 154 height 103
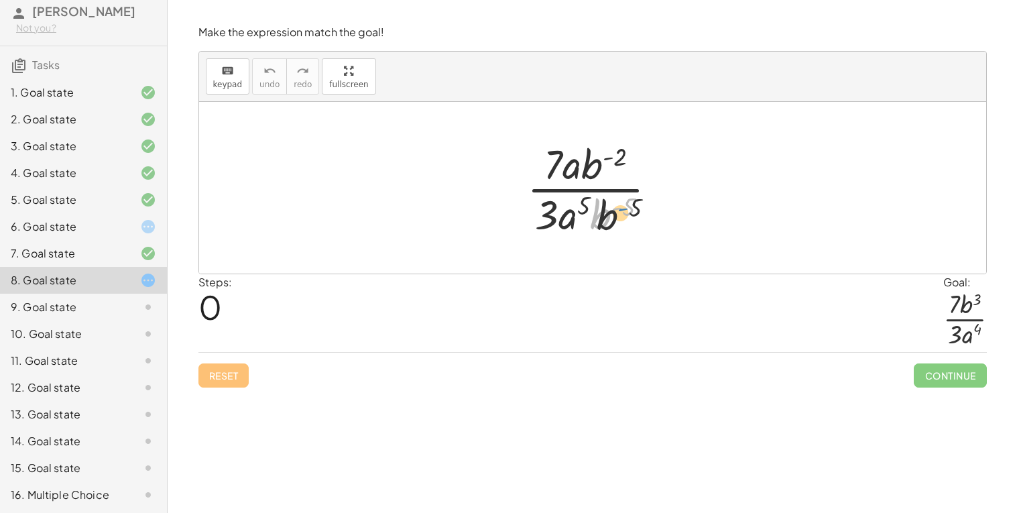
drag, startPoint x: 617, startPoint y: 207, endPoint x: 627, endPoint y: 208, distance: 10.7
click at [627, 208] on div at bounding box center [597, 187] width 154 height 103
drag, startPoint x: 565, startPoint y: 223, endPoint x: 572, endPoint y: 166, distance: 57.4
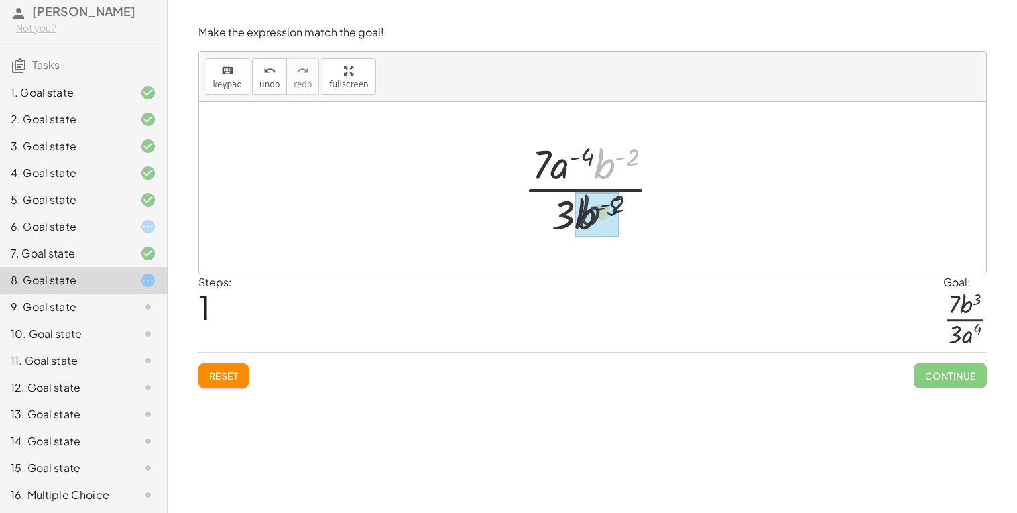
drag, startPoint x: 600, startPoint y: 172, endPoint x: 583, endPoint y: 222, distance: 53.0
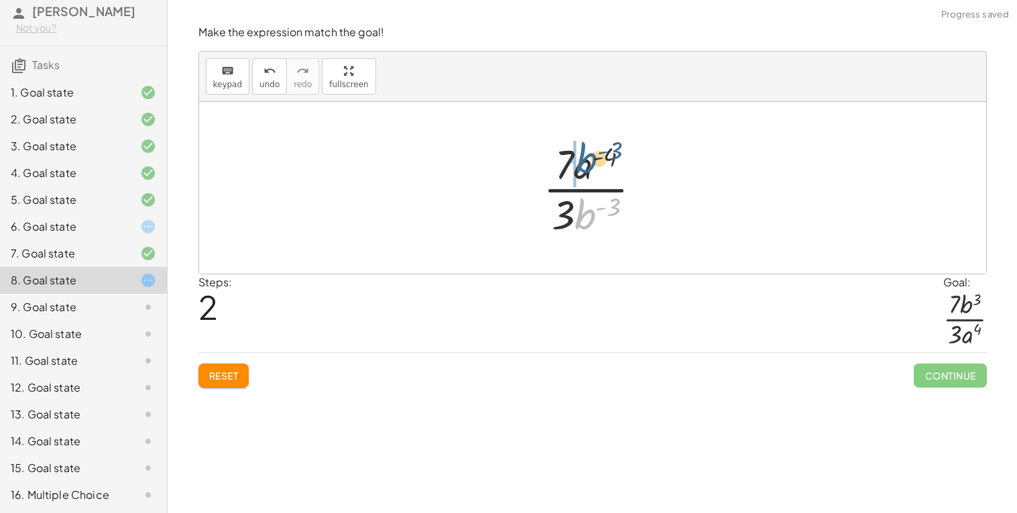
drag, startPoint x: 582, startPoint y: 216, endPoint x: 578, endPoint y: 168, distance: 48.4
click at [578, 168] on div at bounding box center [597, 187] width 123 height 103
drag, startPoint x: 592, startPoint y: 166, endPoint x: 621, endPoint y: 209, distance: 51.7
click at [621, 209] on div at bounding box center [597, 187] width 151 height 103
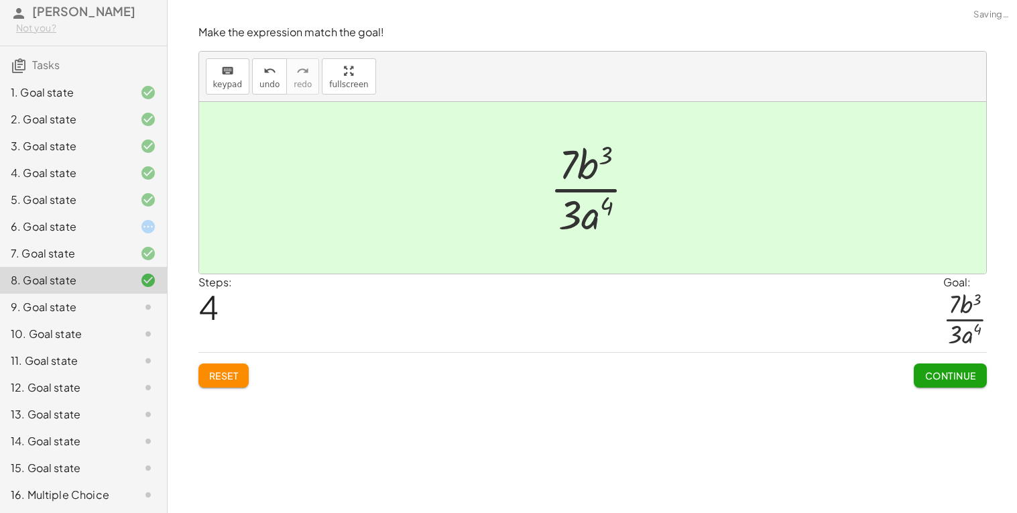
click at [976, 379] on button "Continue" at bounding box center [949, 375] width 72 height 24
